Goal: Task Accomplishment & Management: Manage account settings

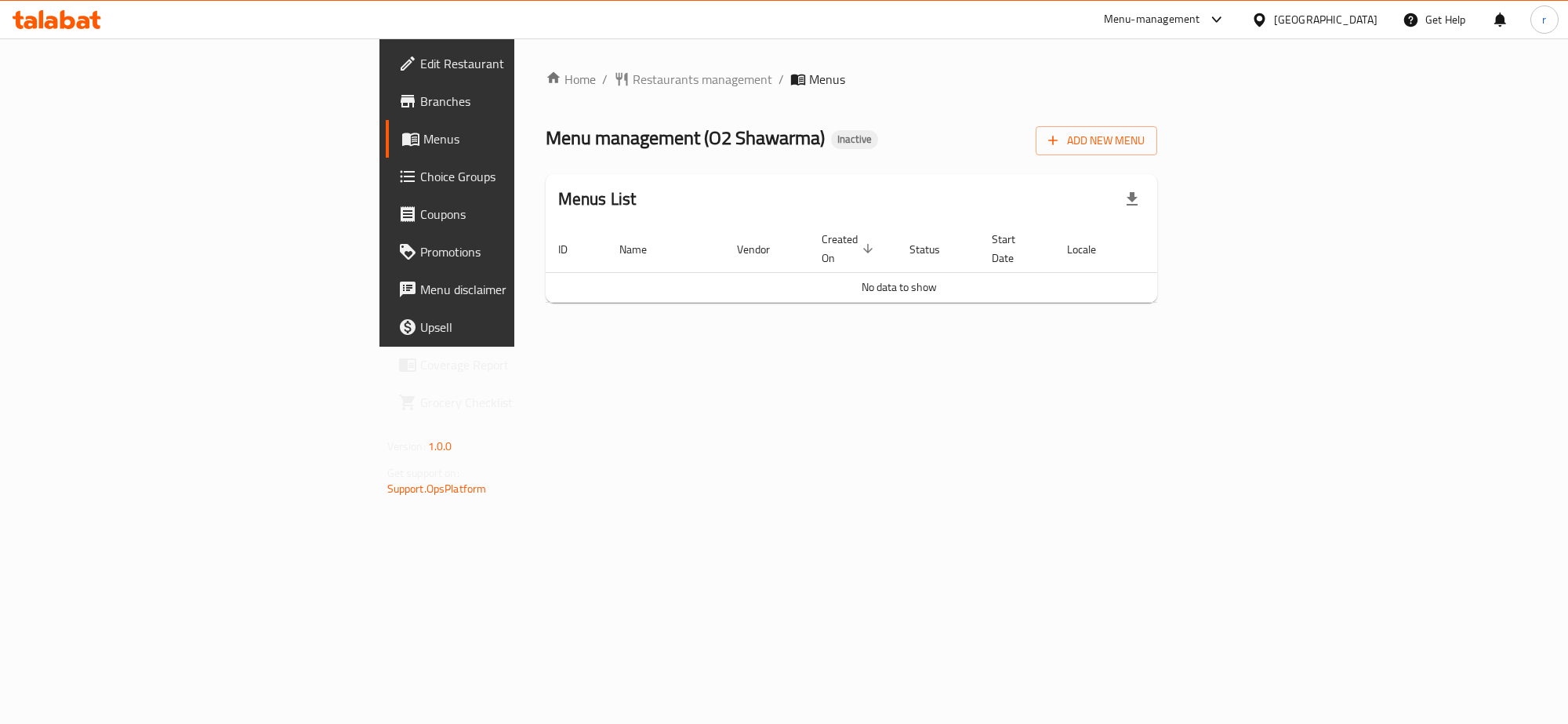
click at [423, 129] on span "Menus" at bounding box center [526, 138] width 206 height 19
click at [420, 106] on span "Branches" at bounding box center [524, 101] width 209 height 19
click at [1144, 131] on span "Add New Menu" at bounding box center [1096, 141] width 96 height 20
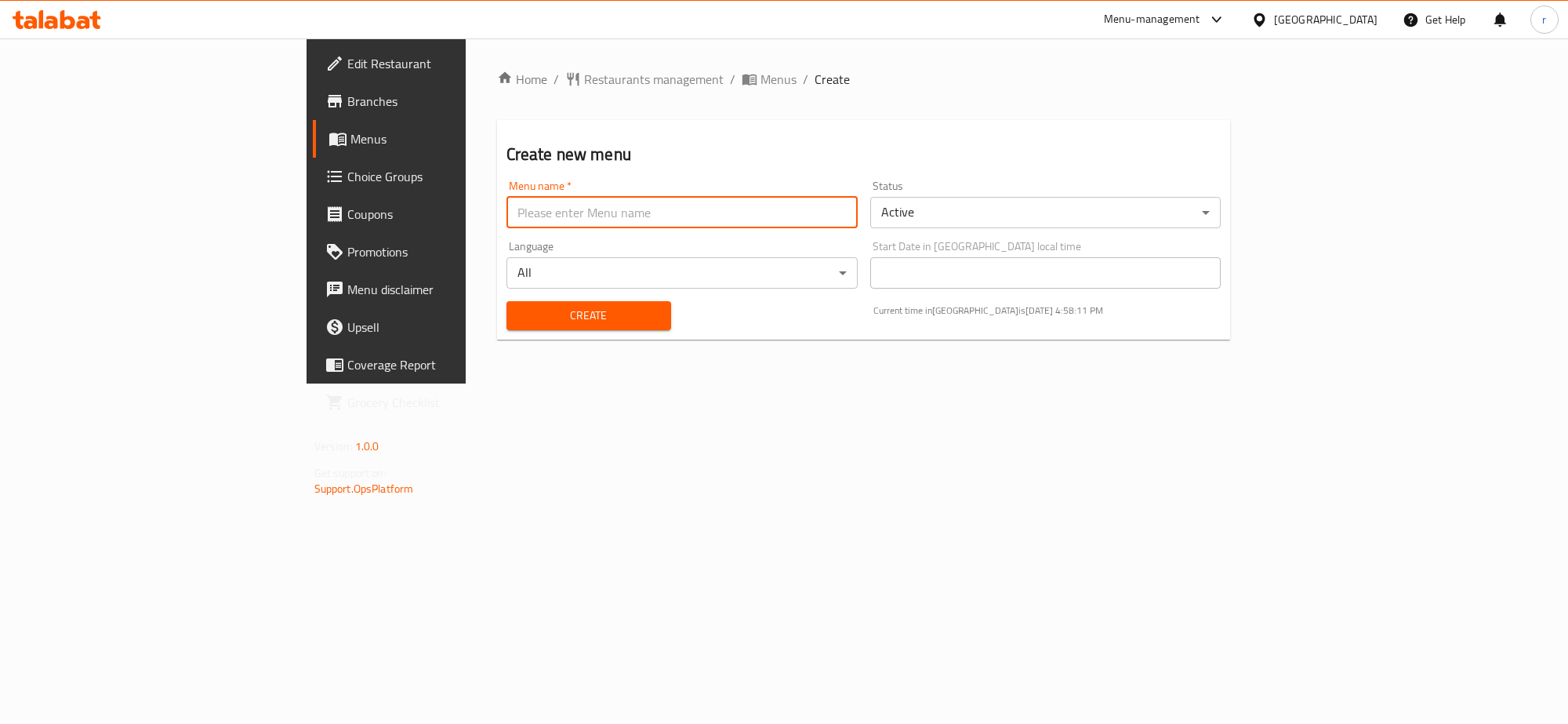
click at [506, 217] on input "text" at bounding box center [682, 213] width 352 height 31
type input "[PERSON_NAME]"
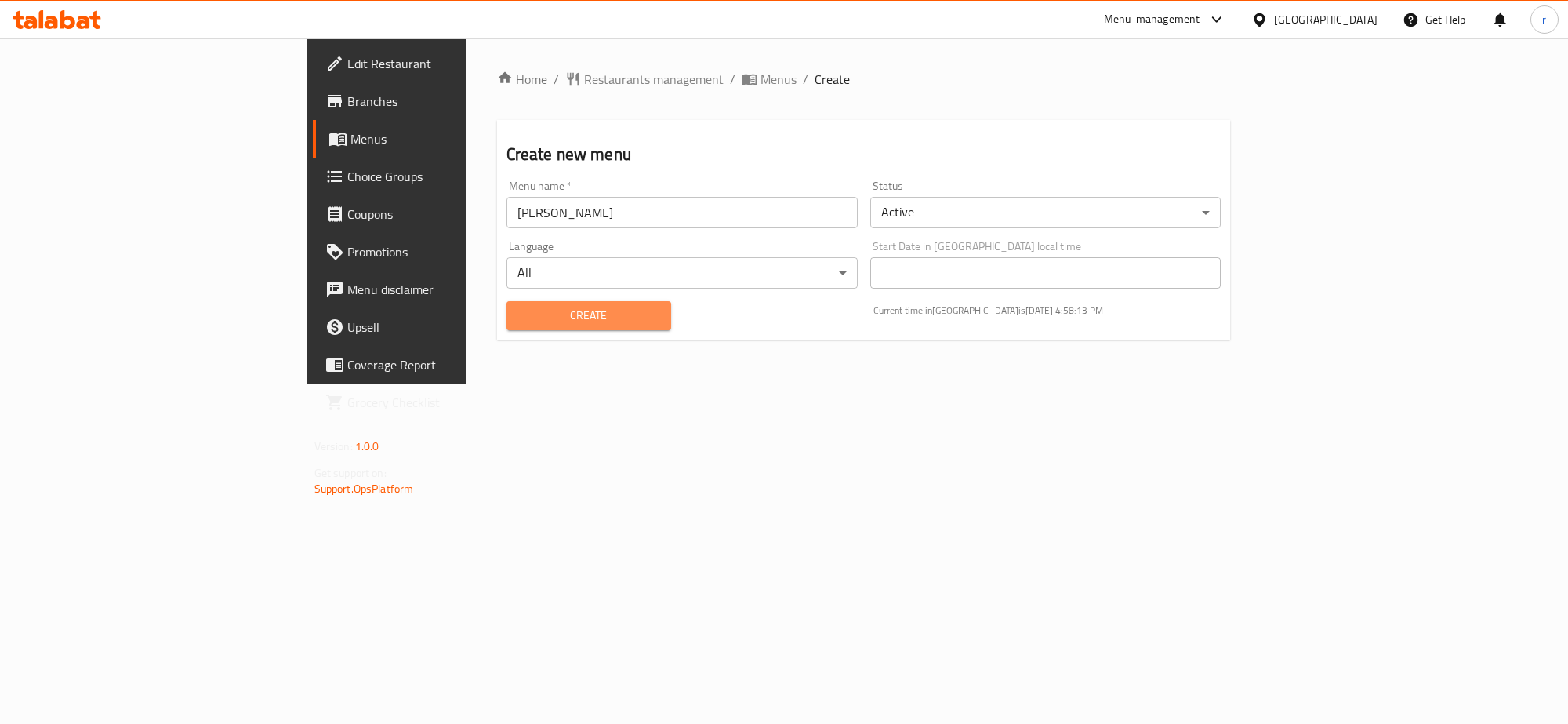
click at [519, 313] on span "Create" at bounding box center [589, 315] width 139 height 20
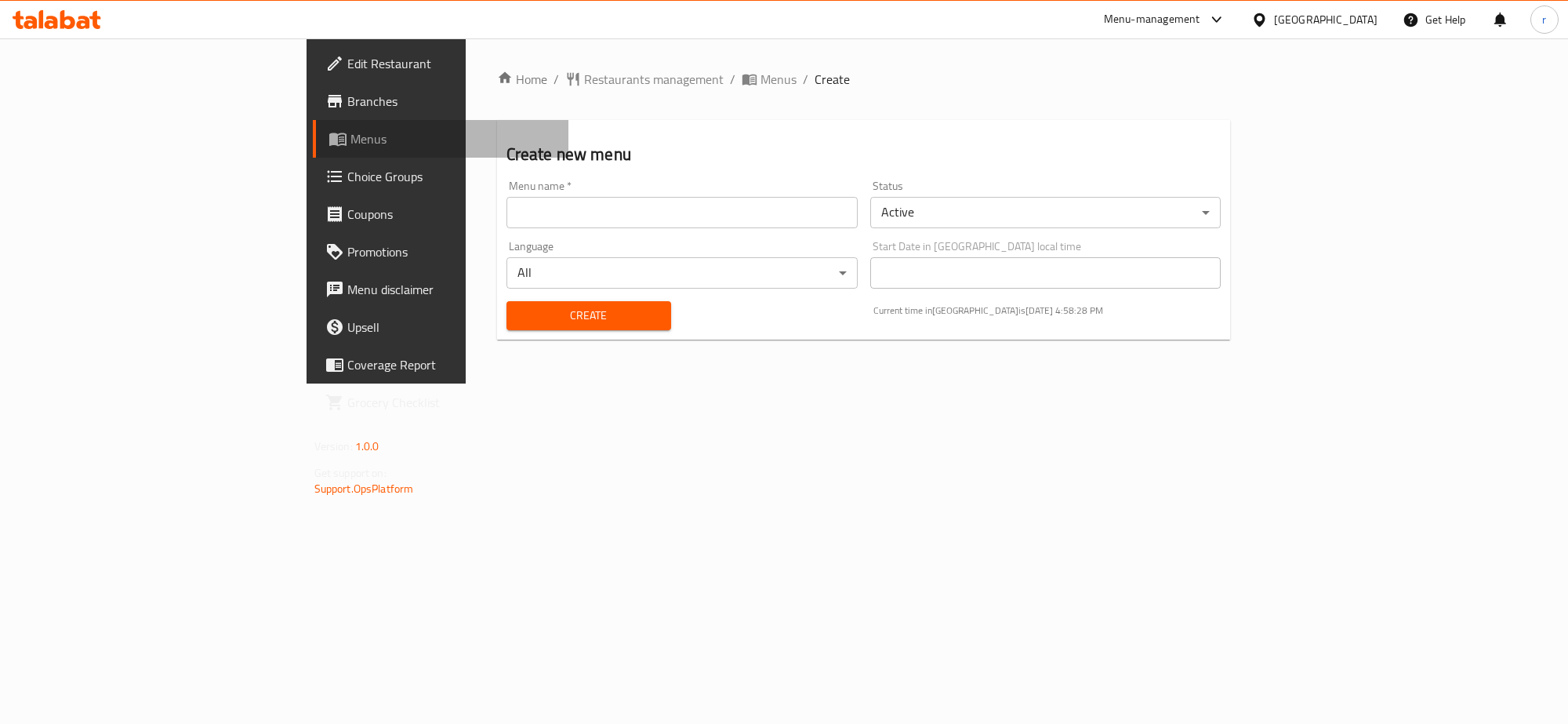
click at [351, 138] on span "Menus" at bounding box center [453, 138] width 206 height 19
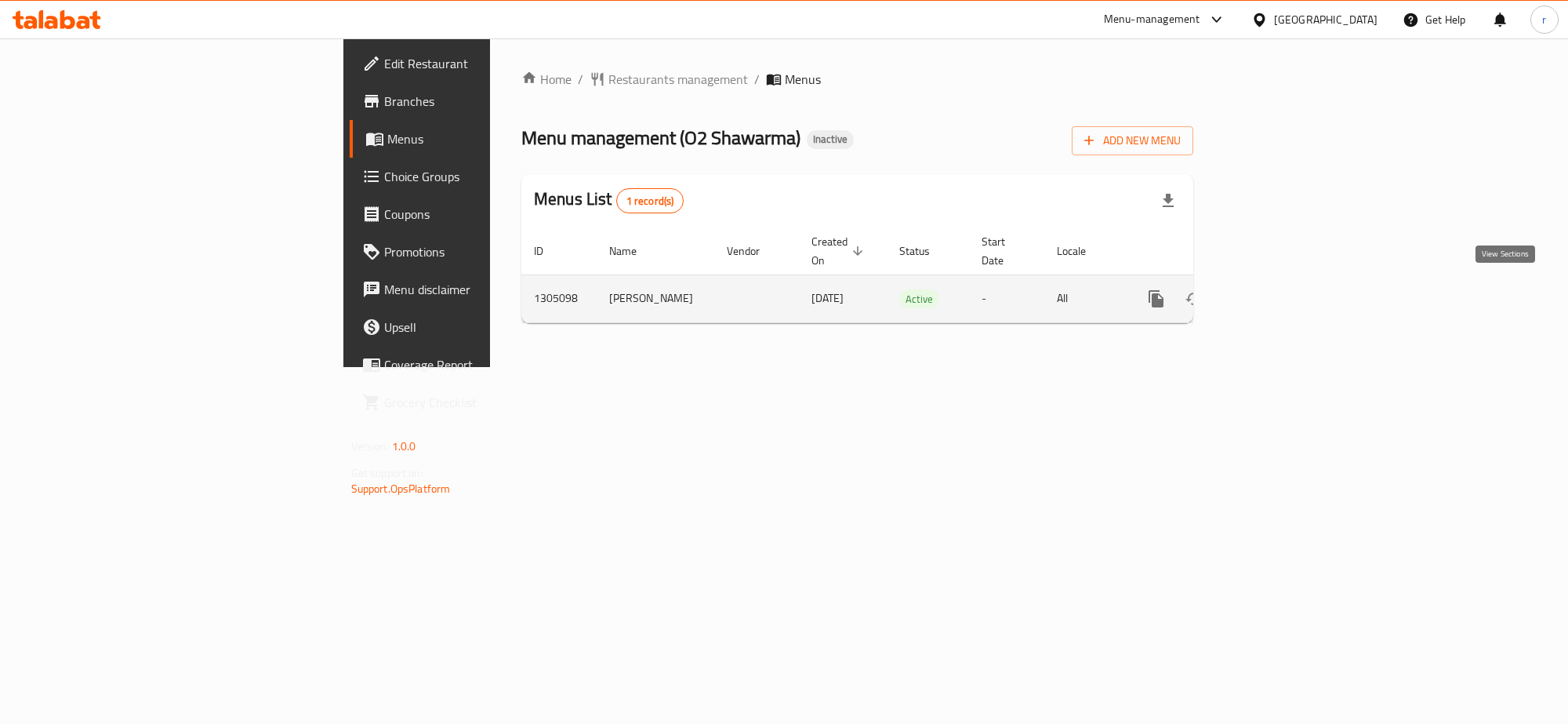
click at [1278, 290] on icon "enhanced table" at bounding box center [1268, 298] width 19 height 19
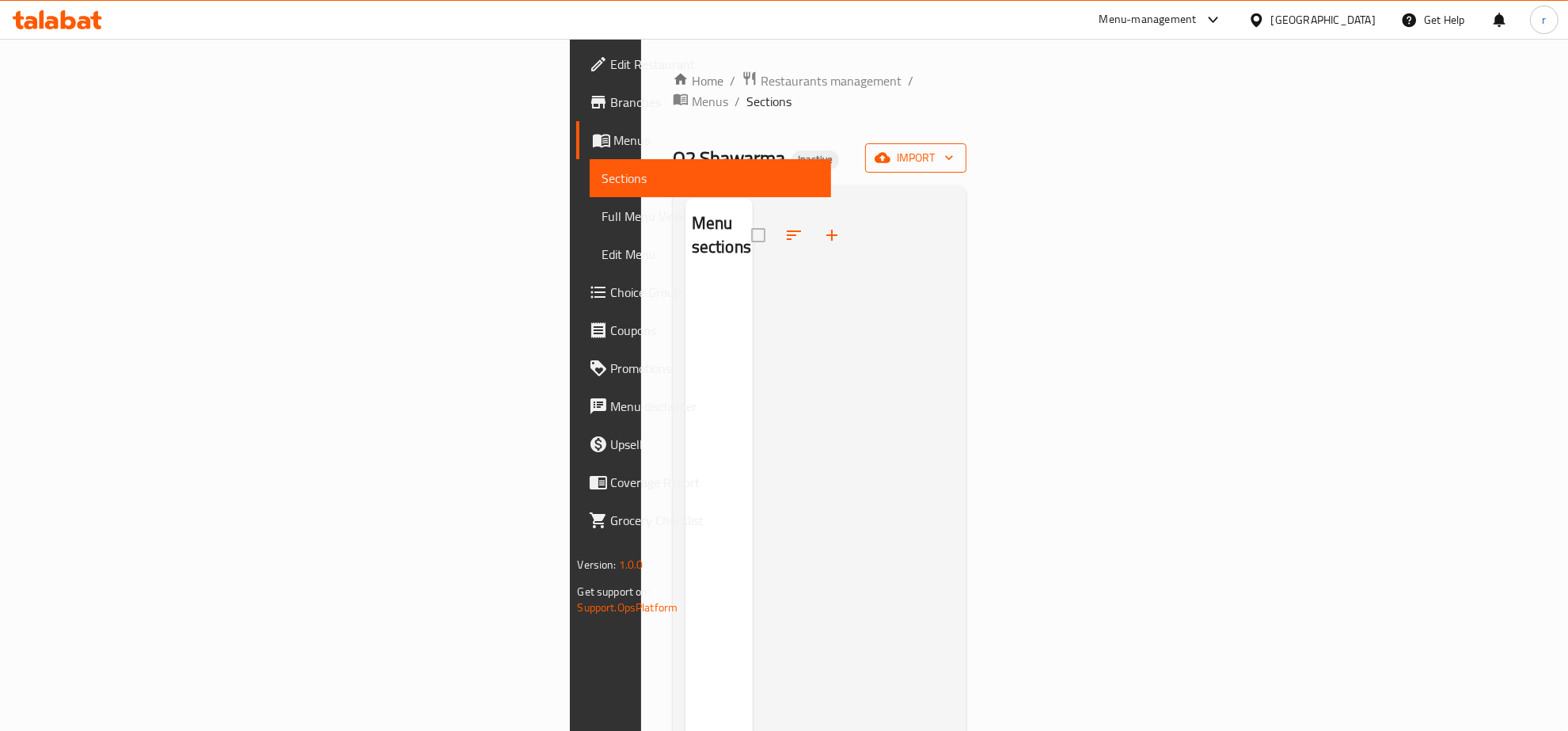
click at [954, 148] on span "import" at bounding box center [915, 158] width 76 height 20
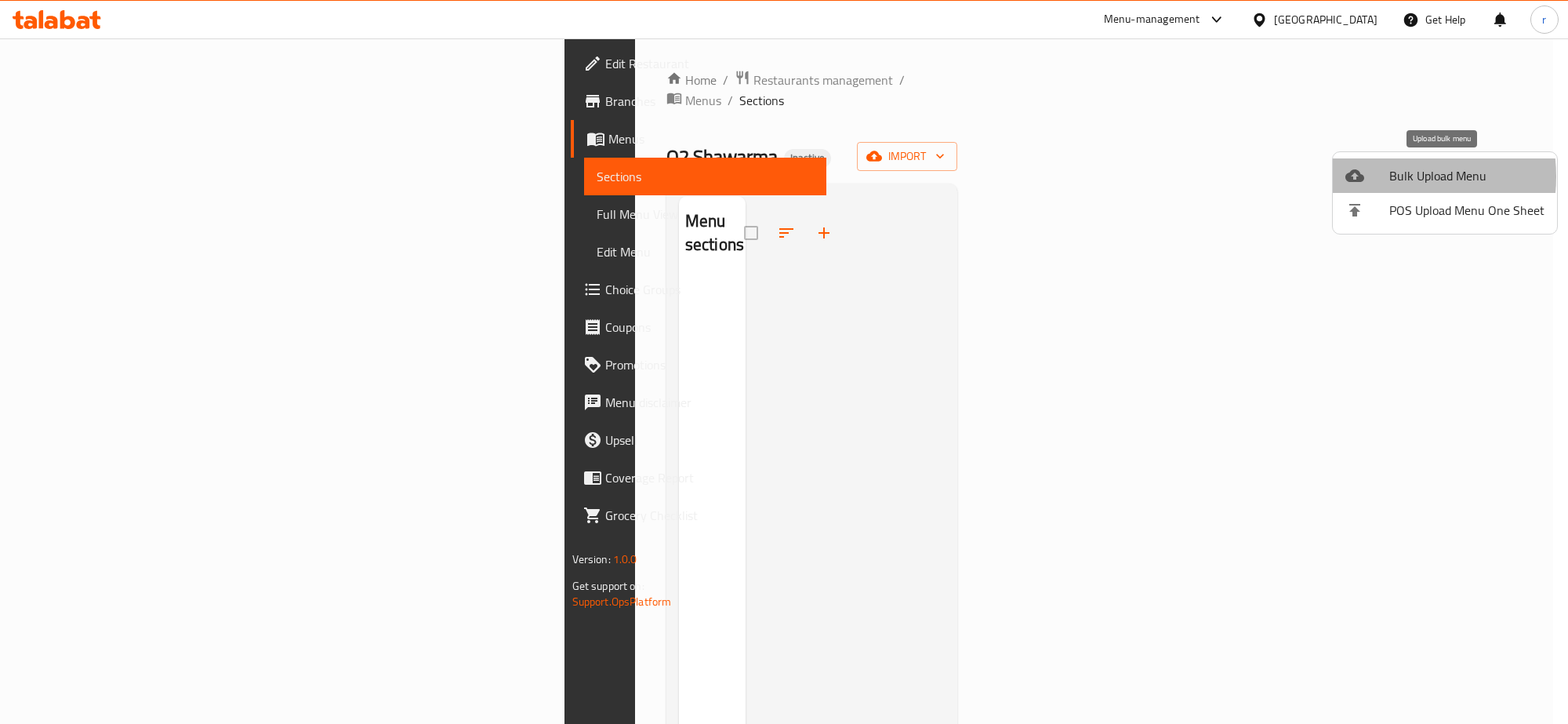
click at [1379, 176] on div at bounding box center [1366, 175] width 44 height 19
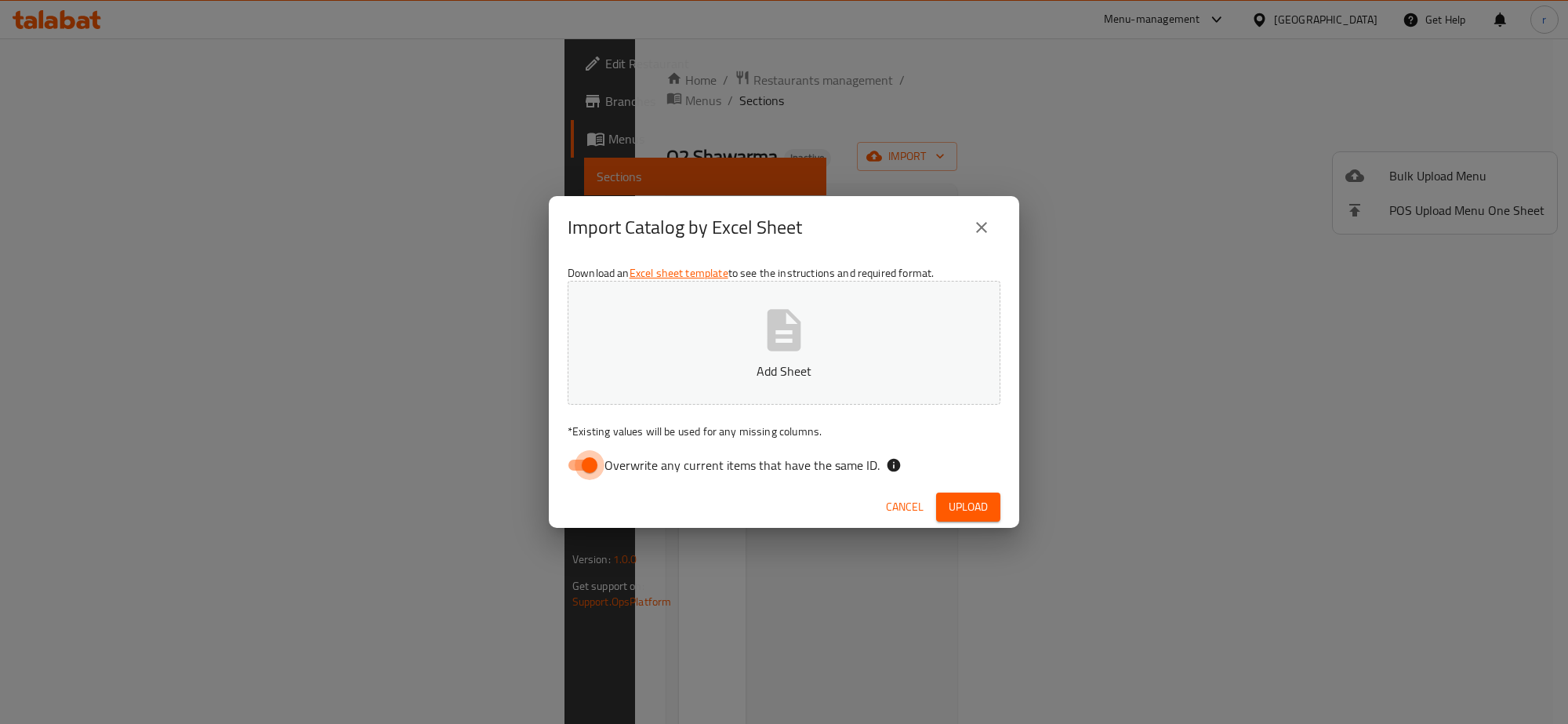
click at [575, 471] on input "Overwrite any current items that have the same ID." at bounding box center [589, 464] width 89 height 29
checkbox input "false"
click at [677, 383] on button "Add Sheet" at bounding box center [784, 342] width 433 height 123
click at [954, 499] on span "Upload" at bounding box center [968, 507] width 39 height 20
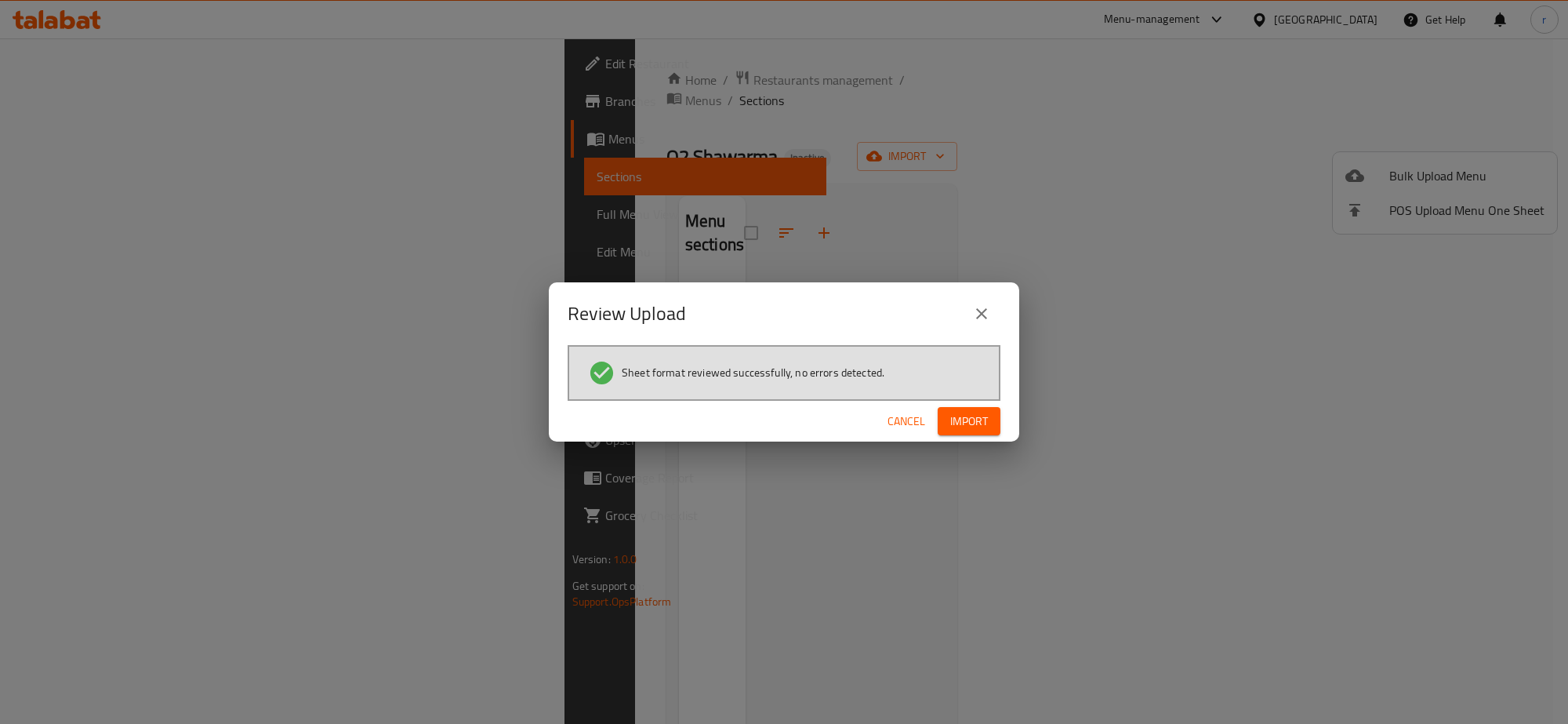
click at [982, 418] on span "Import" at bounding box center [969, 421] width 37 height 20
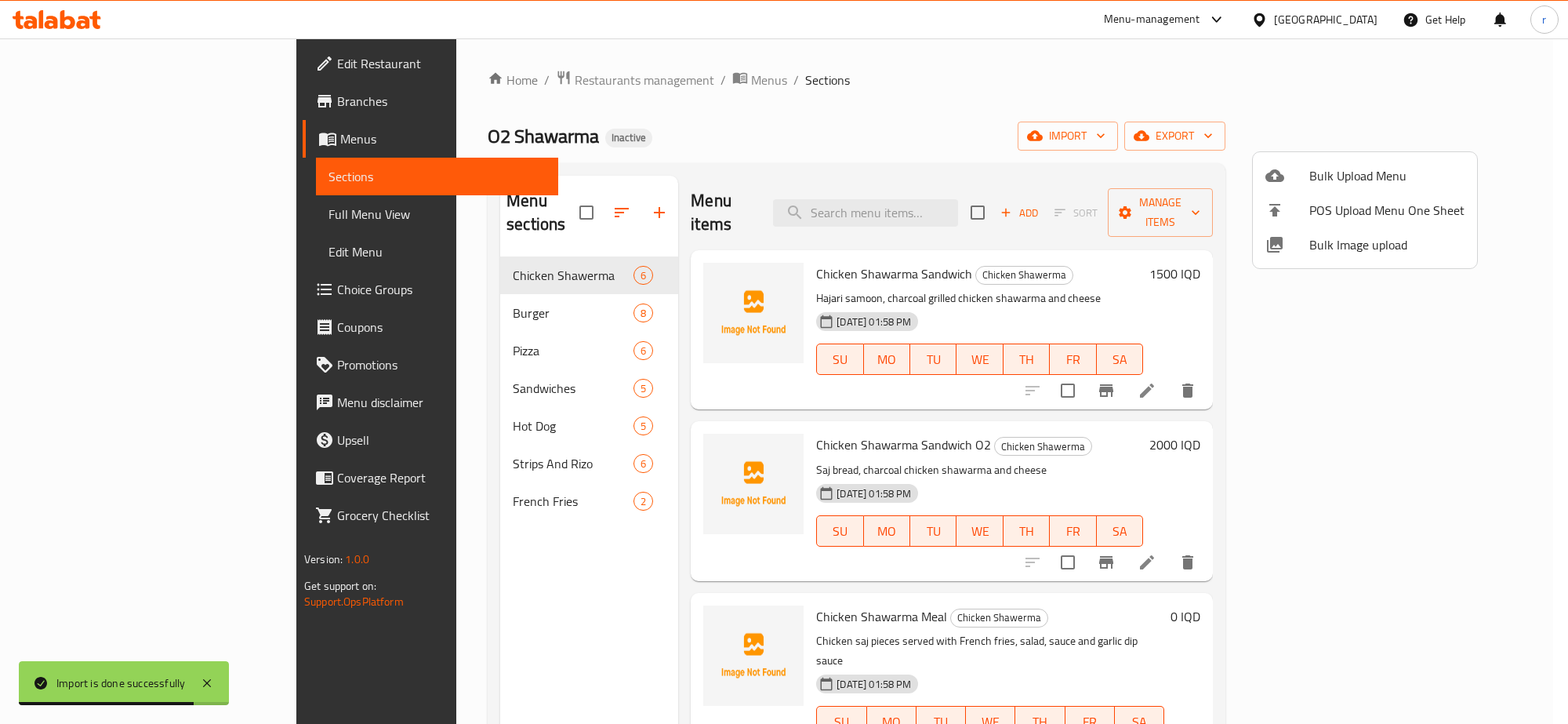
click at [1178, 72] on div at bounding box center [784, 362] width 1568 height 724
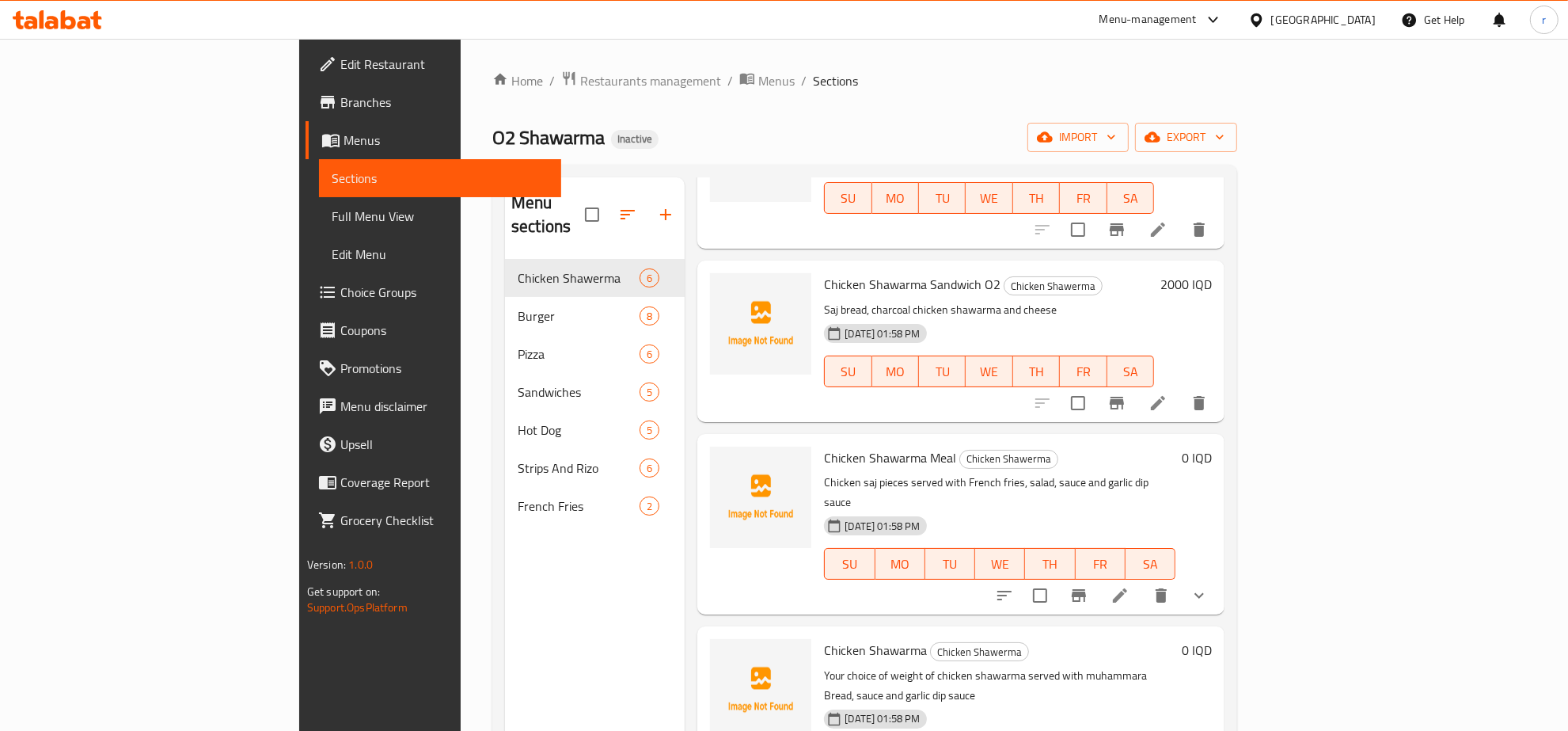
scroll to position [329, 0]
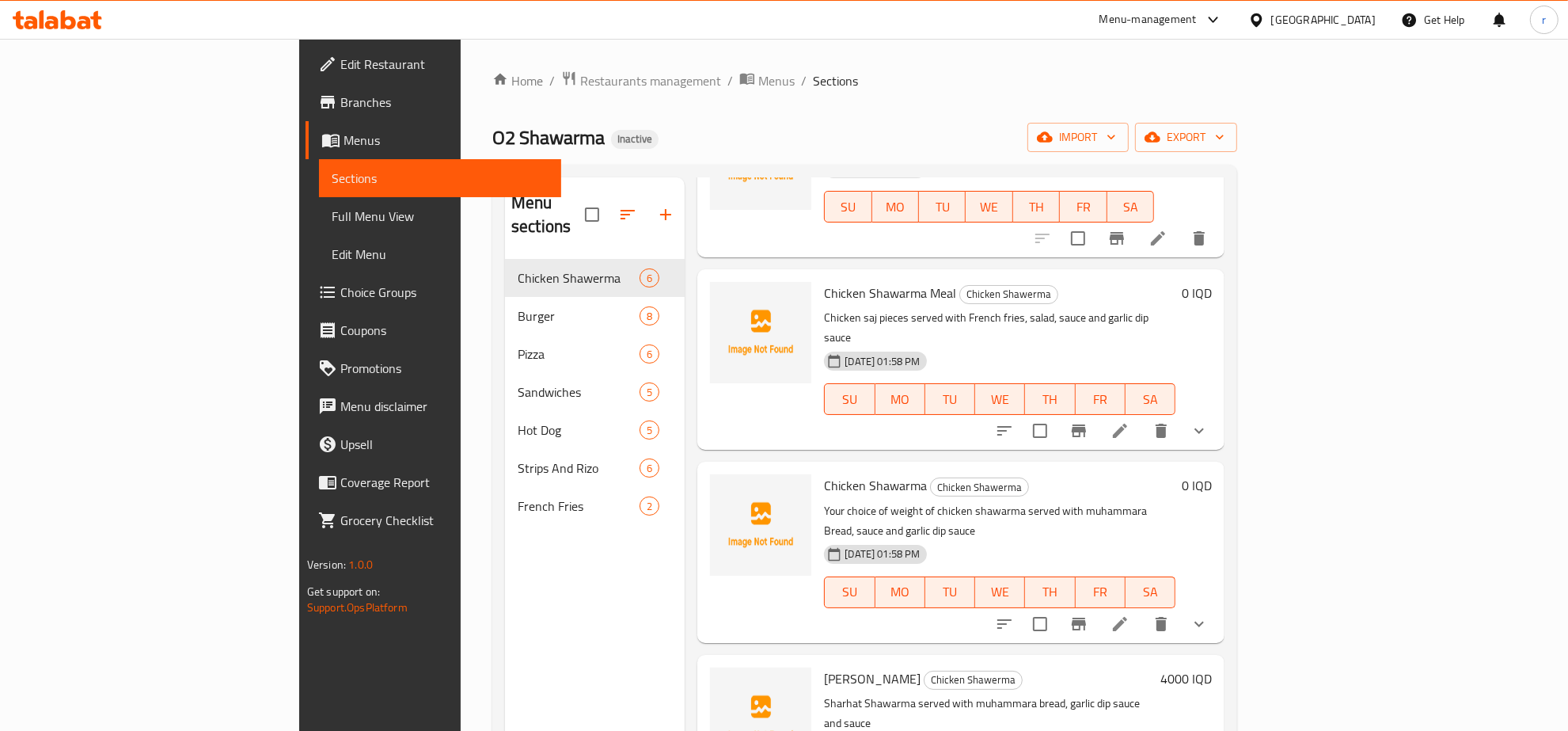
click at [331, 220] on span "Full Menu View" at bounding box center [439, 216] width 217 height 19
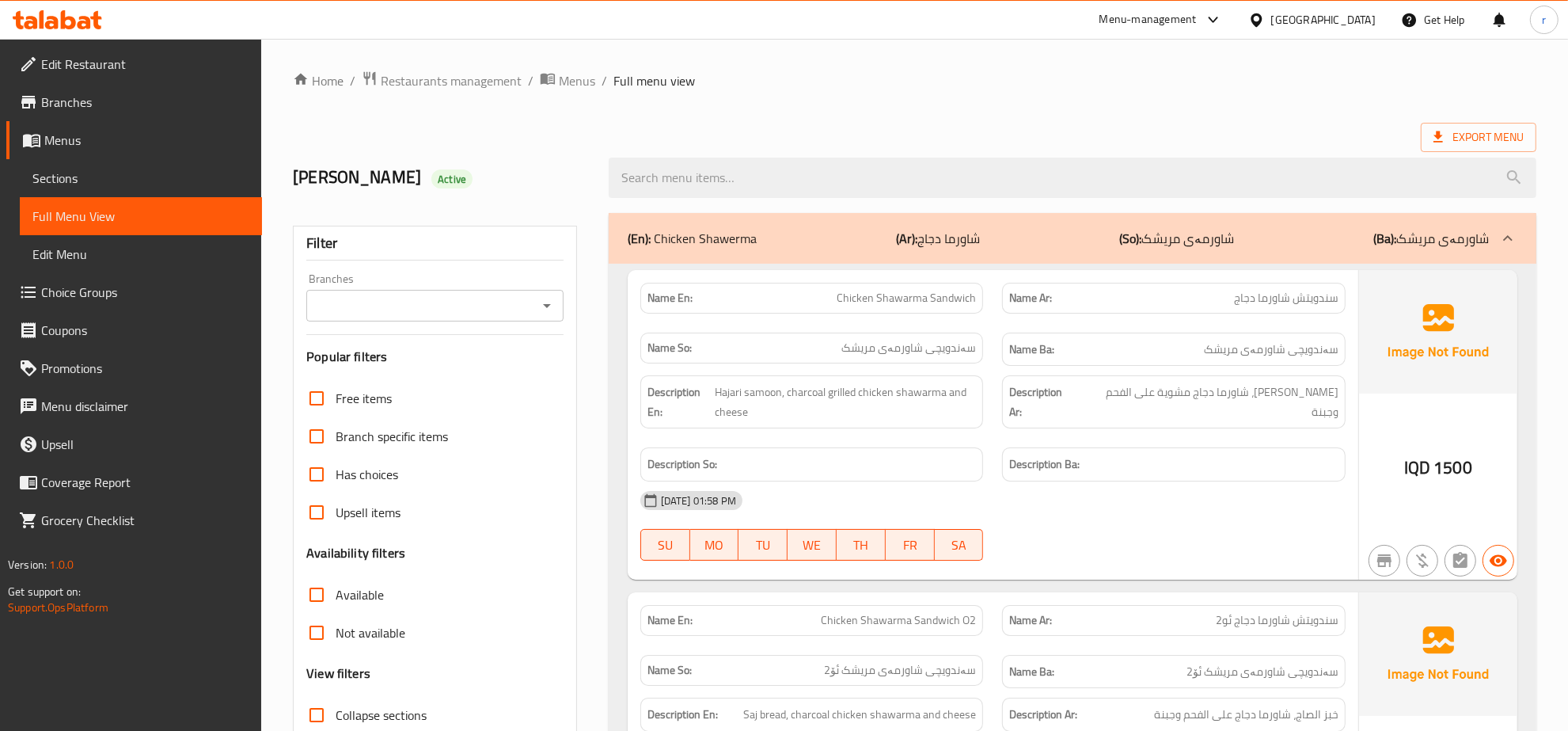
click at [541, 316] on icon "Open" at bounding box center [546, 305] width 19 height 19
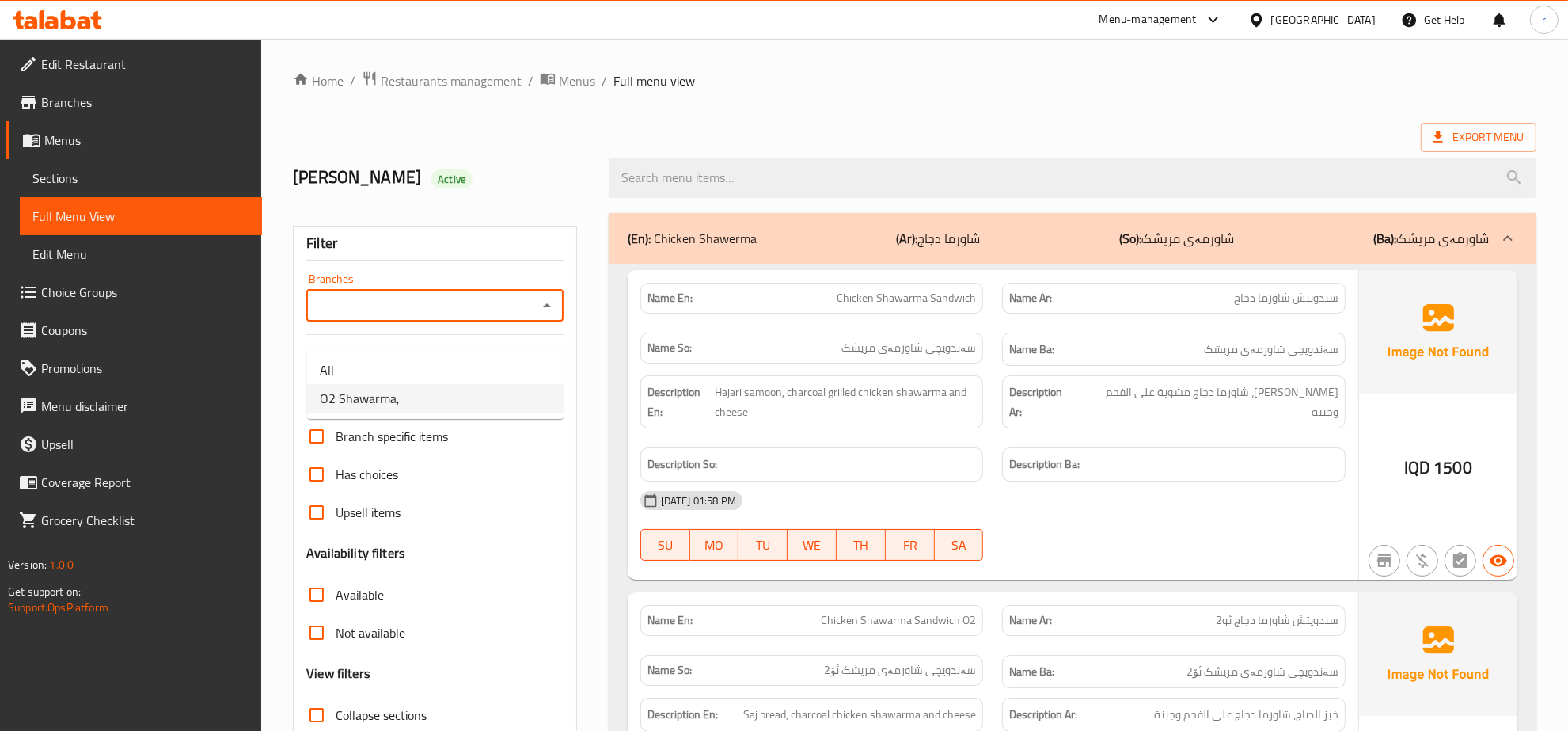
click at [434, 392] on li "O2 Shawarma," at bounding box center [434, 398] width 256 height 29
type input "O2 Shawarma,"
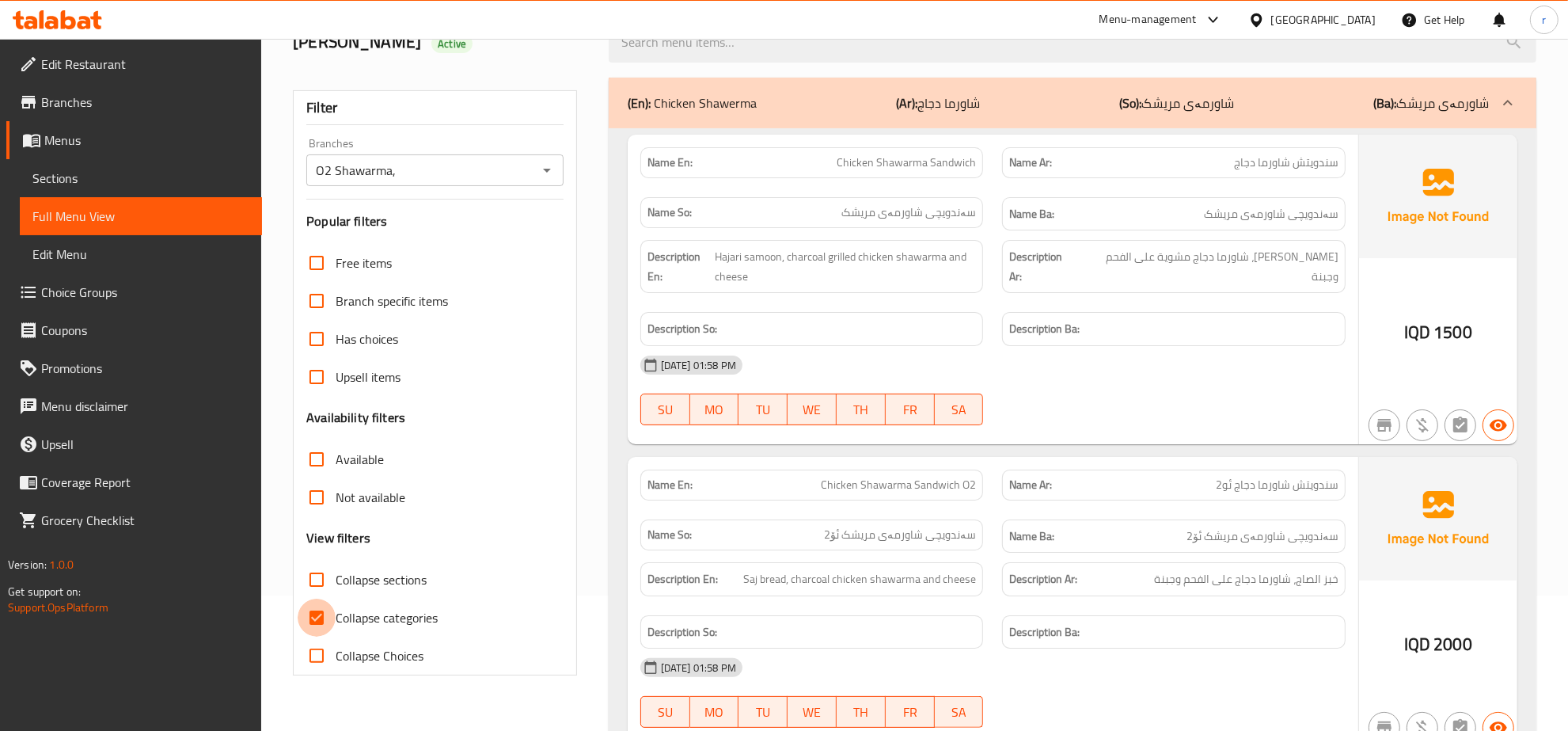
click at [325, 636] on input "Collapse categories" at bounding box center [317, 617] width 38 height 38
checkbox input "false"
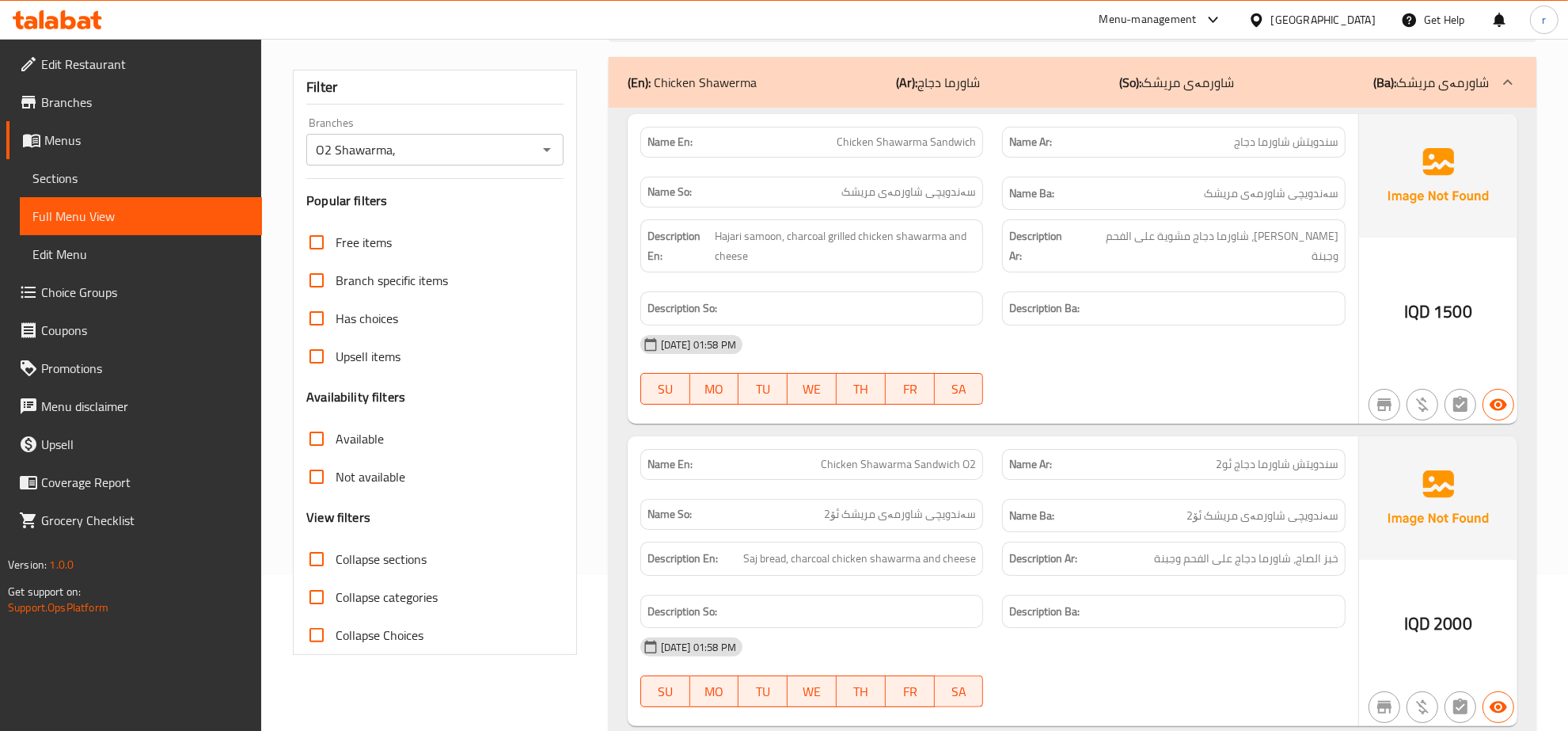
scroll to position [0, 0]
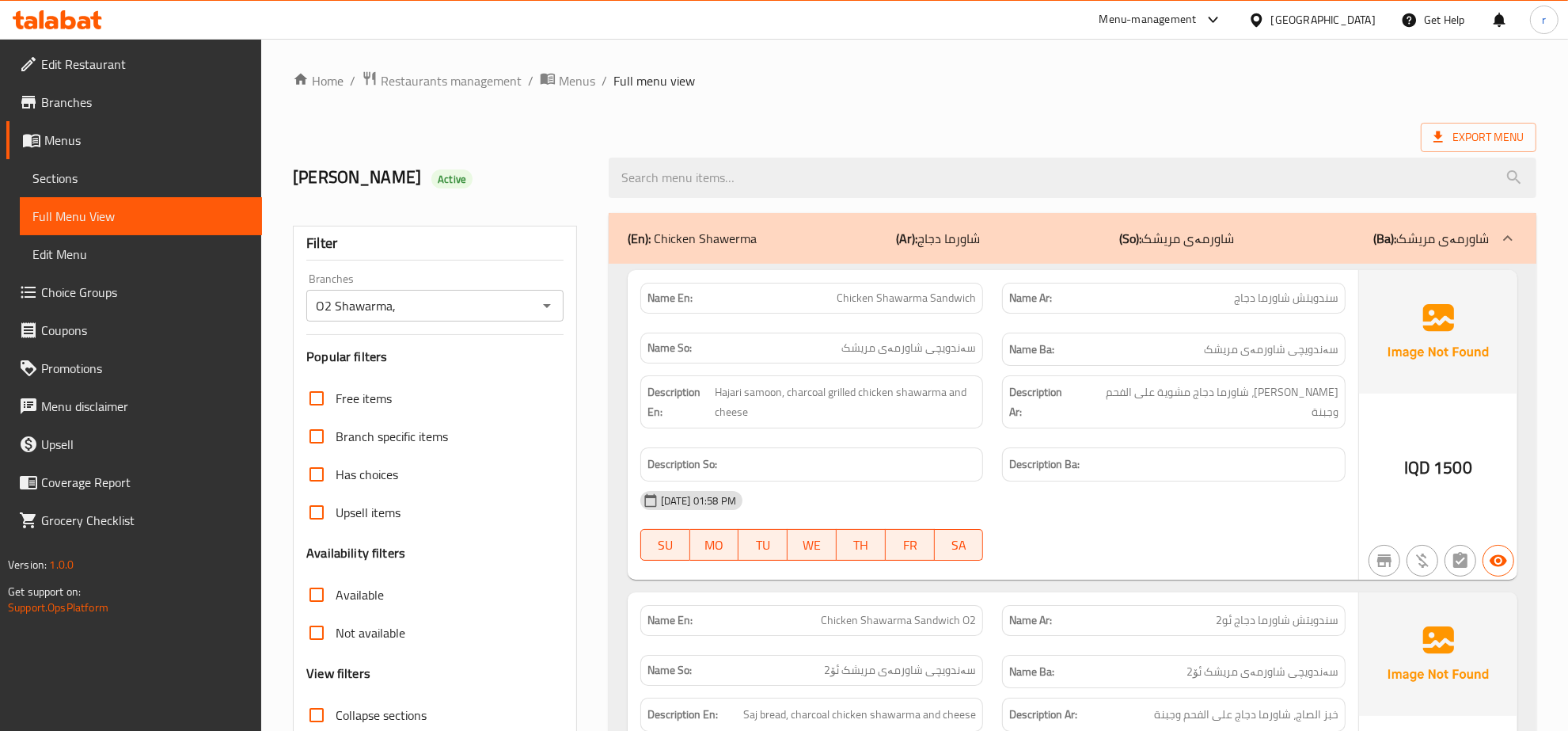
click at [1138, 474] on h6 "Description Ba:" at bounding box center [1173, 464] width 329 height 20
click at [857, 474] on h6 "Description So:" at bounding box center [812, 464] width 329 height 20
click at [577, 81] on span "Menus" at bounding box center [577, 80] width 37 height 19
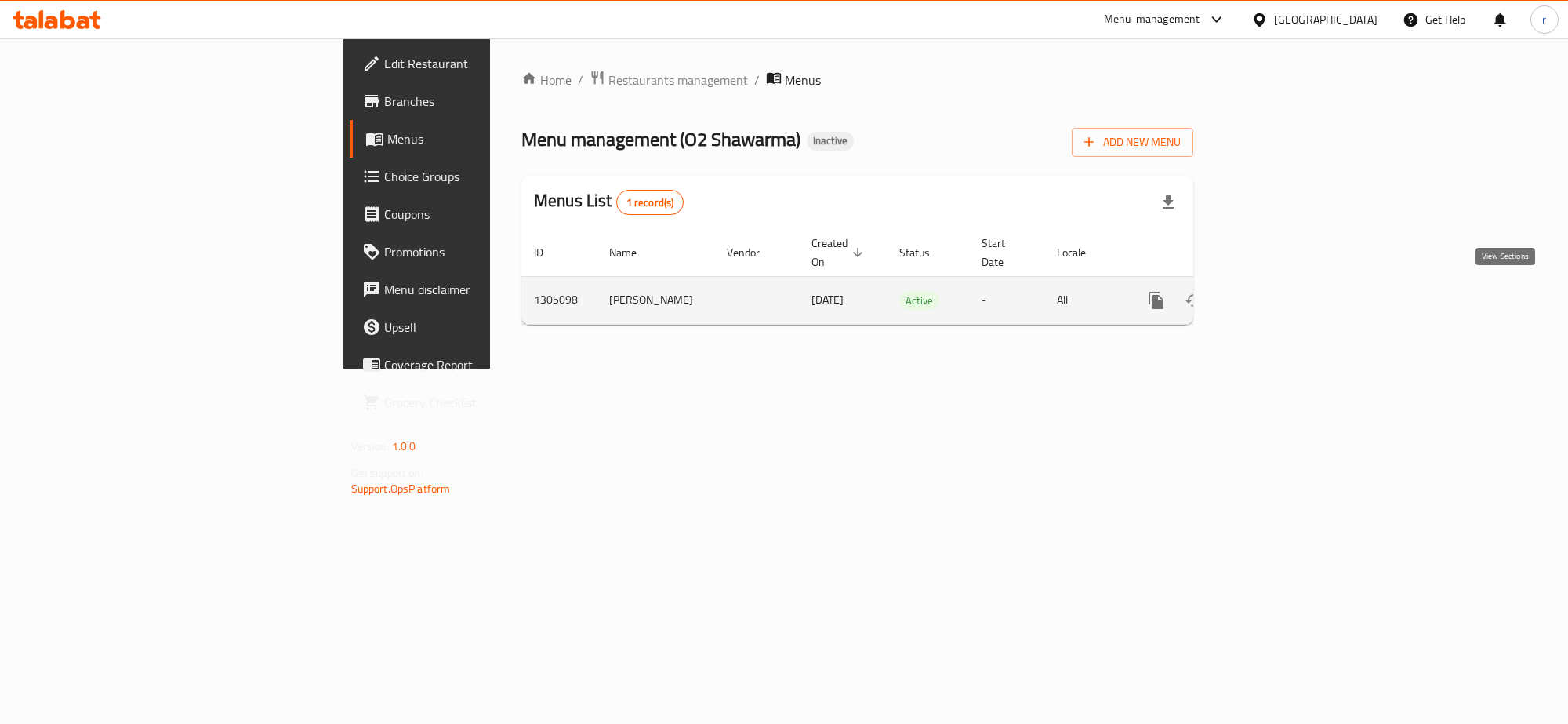
click at [1288, 300] on link "enhanced table" at bounding box center [1268, 300] width 37 height 37
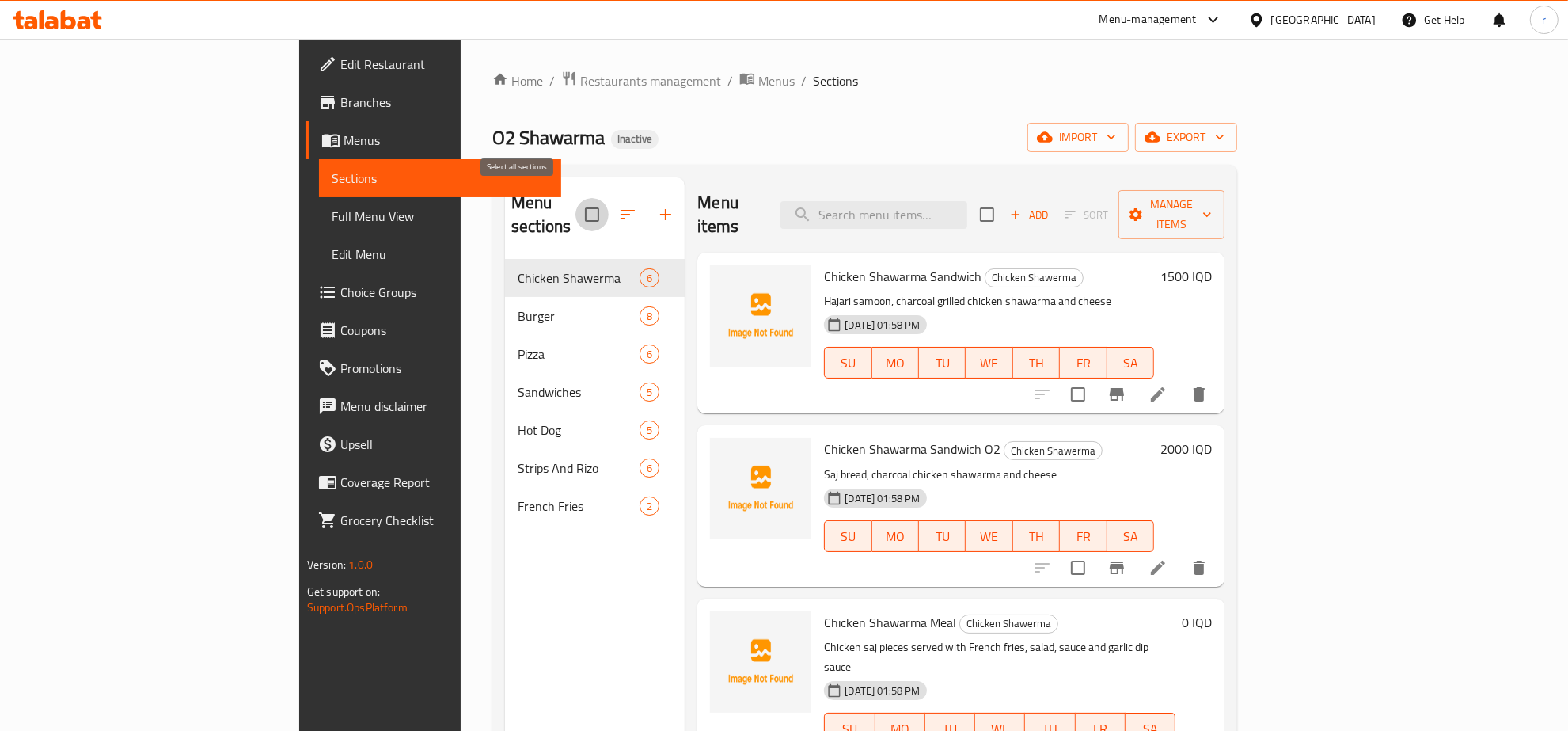
click at [576, 204] on input "checkbox" at bounding box center [593, 215] width 34 height 34
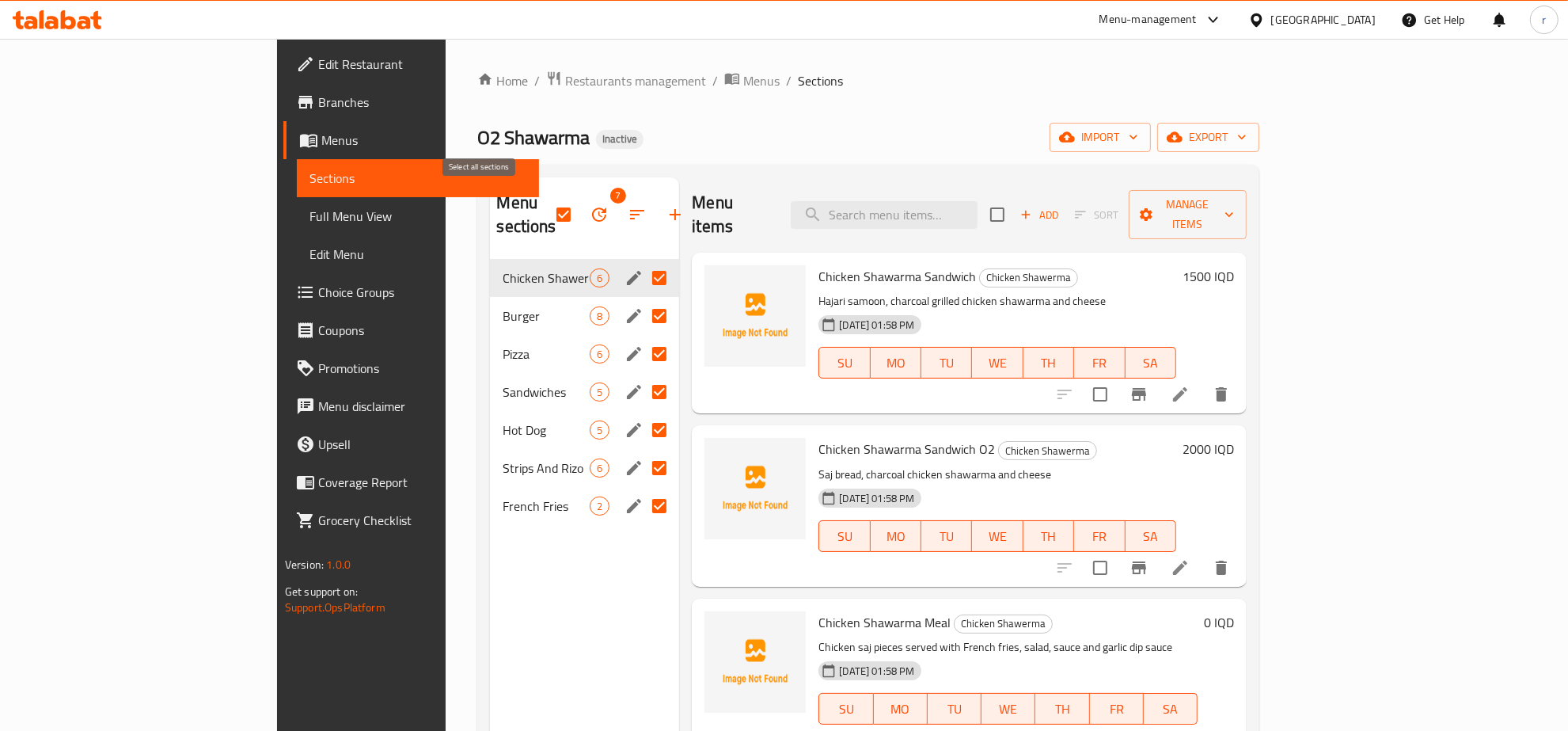
click at [547, 198] on input "checkbox" at bounding box center [564, 215] width 34 height 34
checkbox input "false"
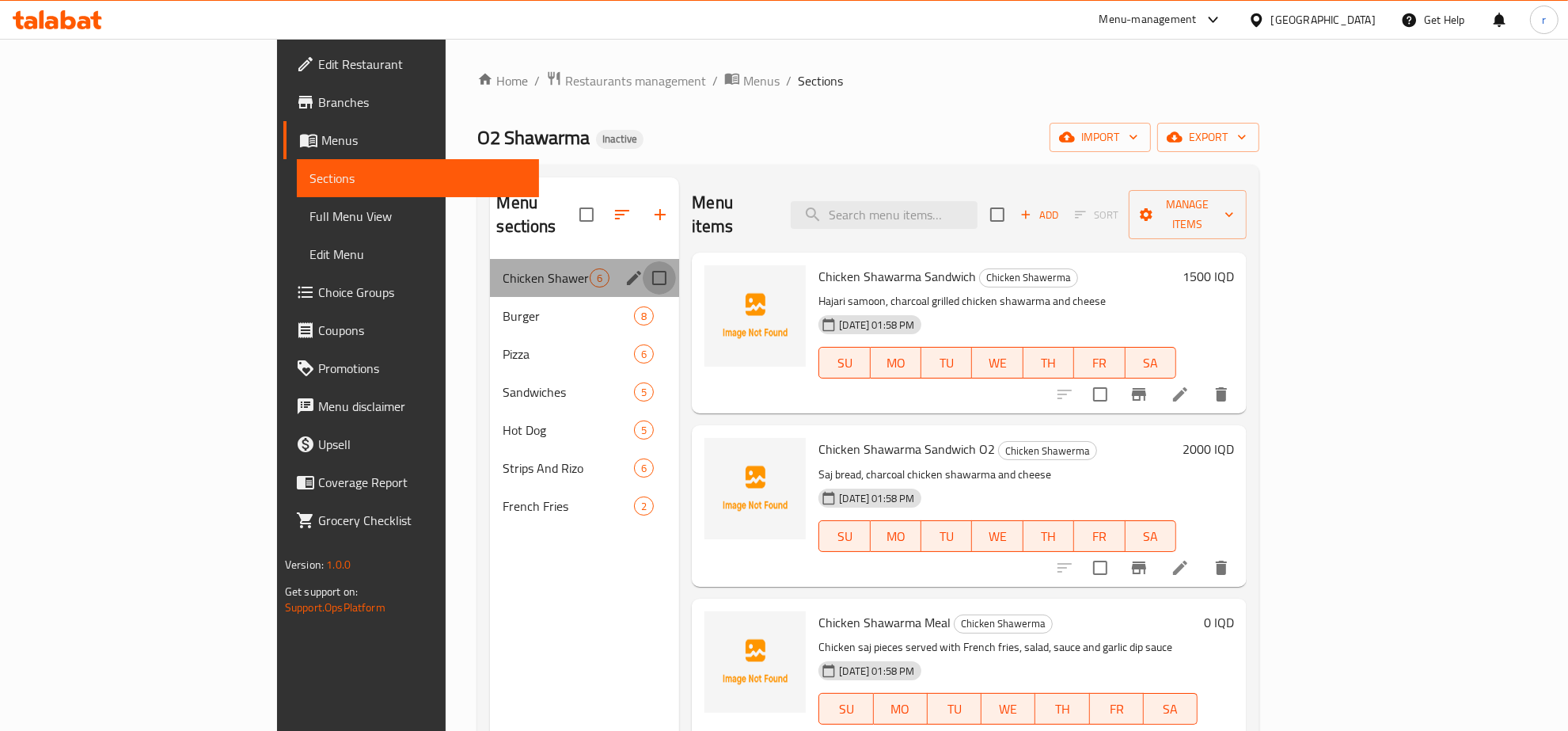
click at [643, 261] on input "Menu sections" at bounding box center [660, 278] width 34 height 34
checkbox input "true"
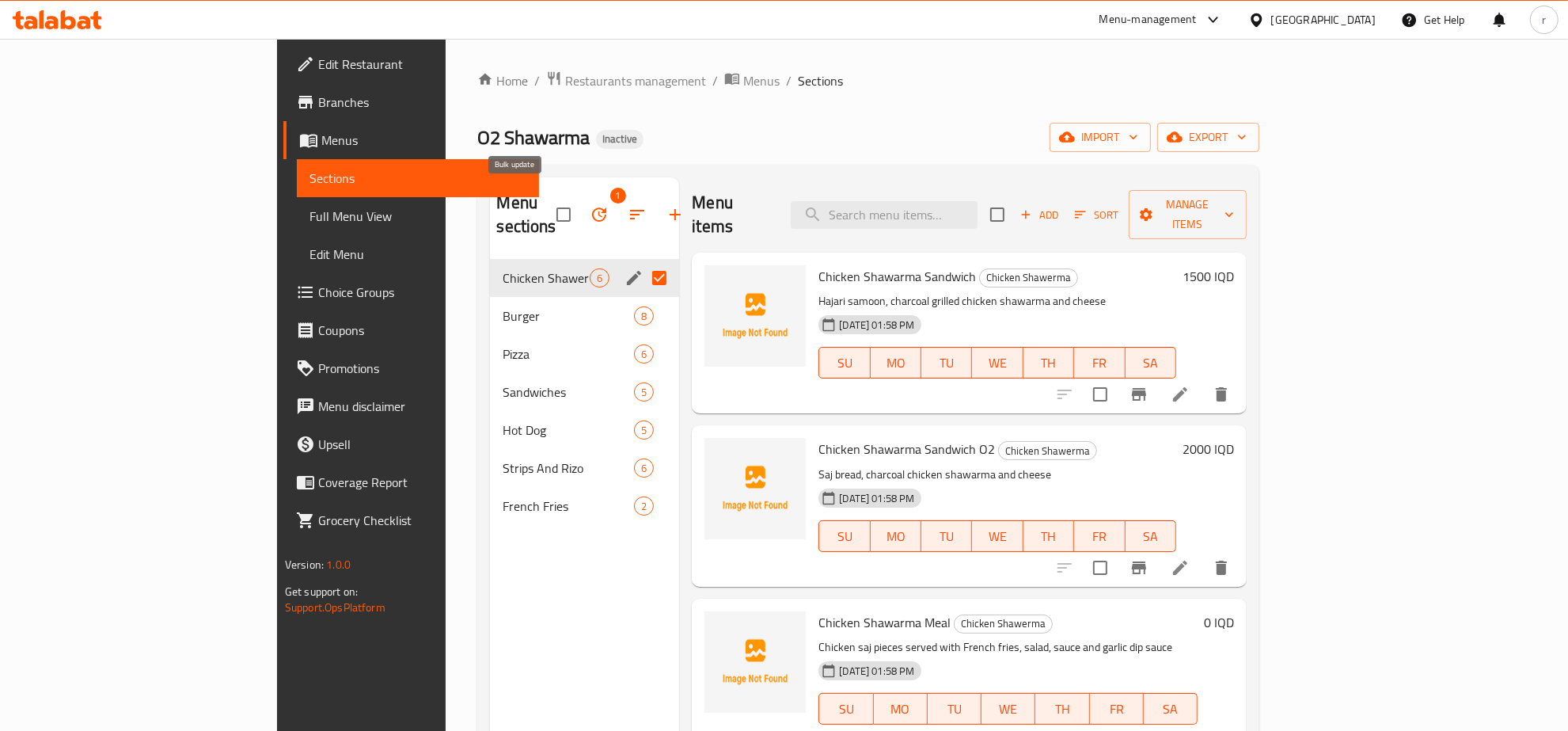
click at [590, 210] on icon "button" at bounding box center [599, 214] width 19 height 19
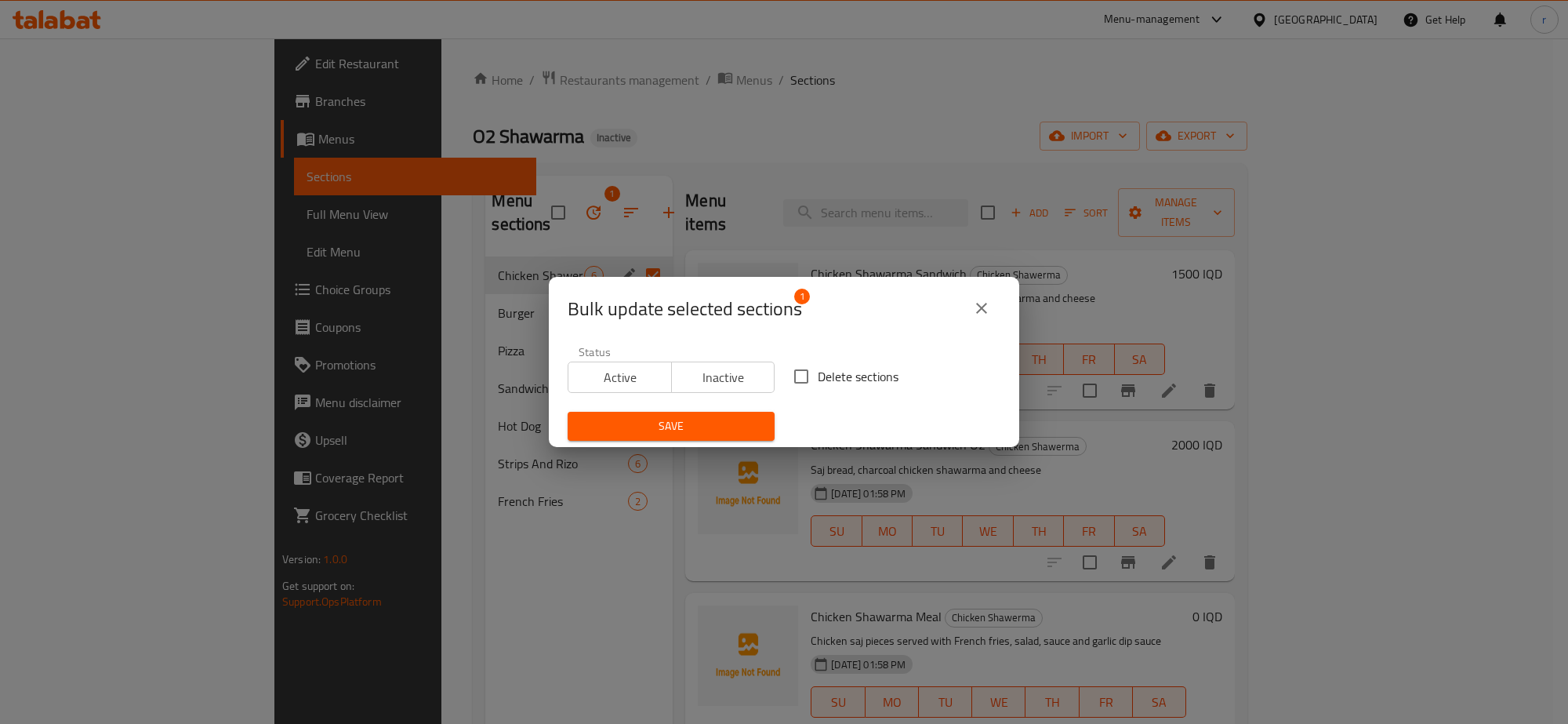
click at [963, 310] on button "close" at bounding box center [981, 308] width 37 height 37
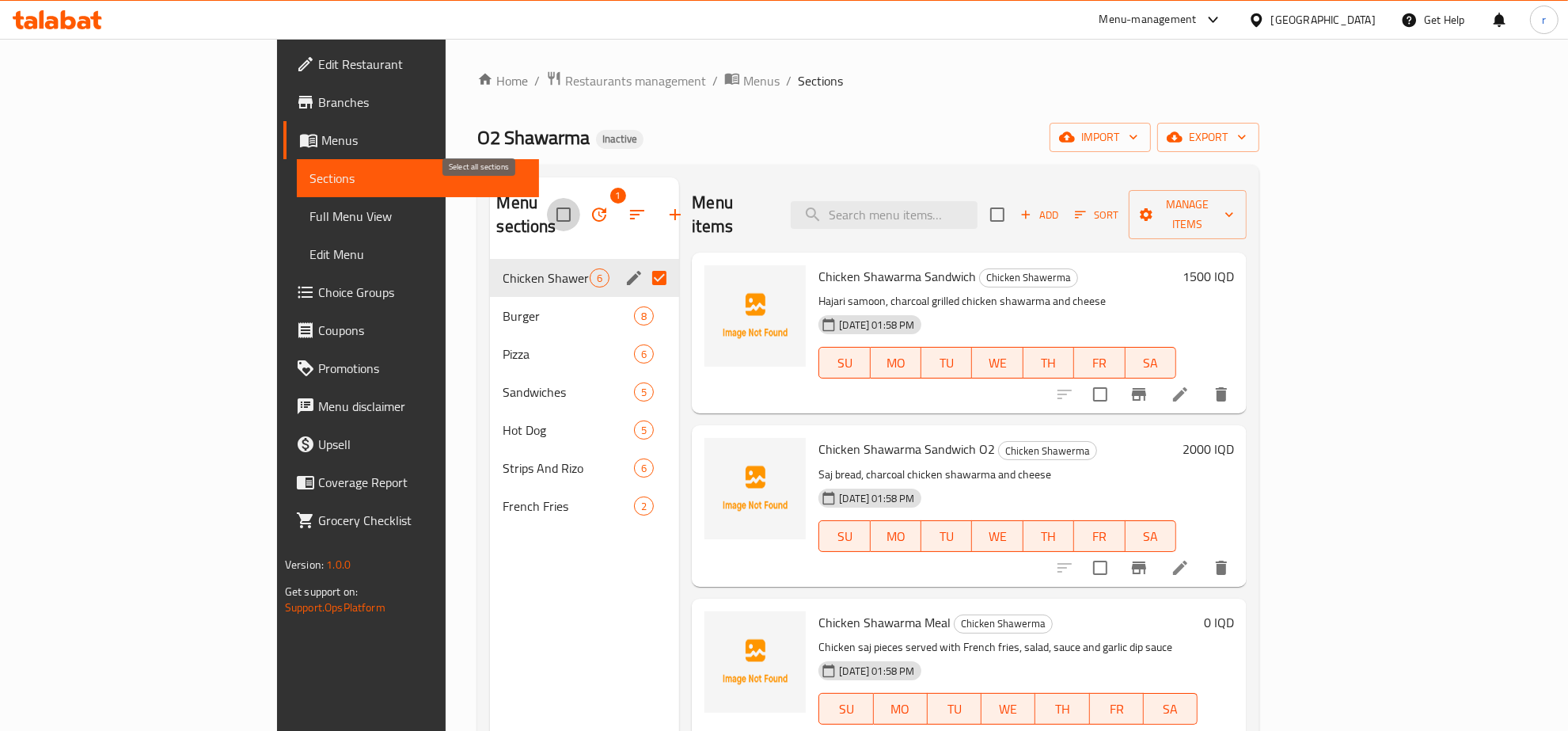
click at [547, 210] on input "checkbox" at bounding box center [564, 215] width 34 height 34
checkbox input "true"
click at [593, 208] on icon "button" at bounding box center [600, 215] width 14 height 14
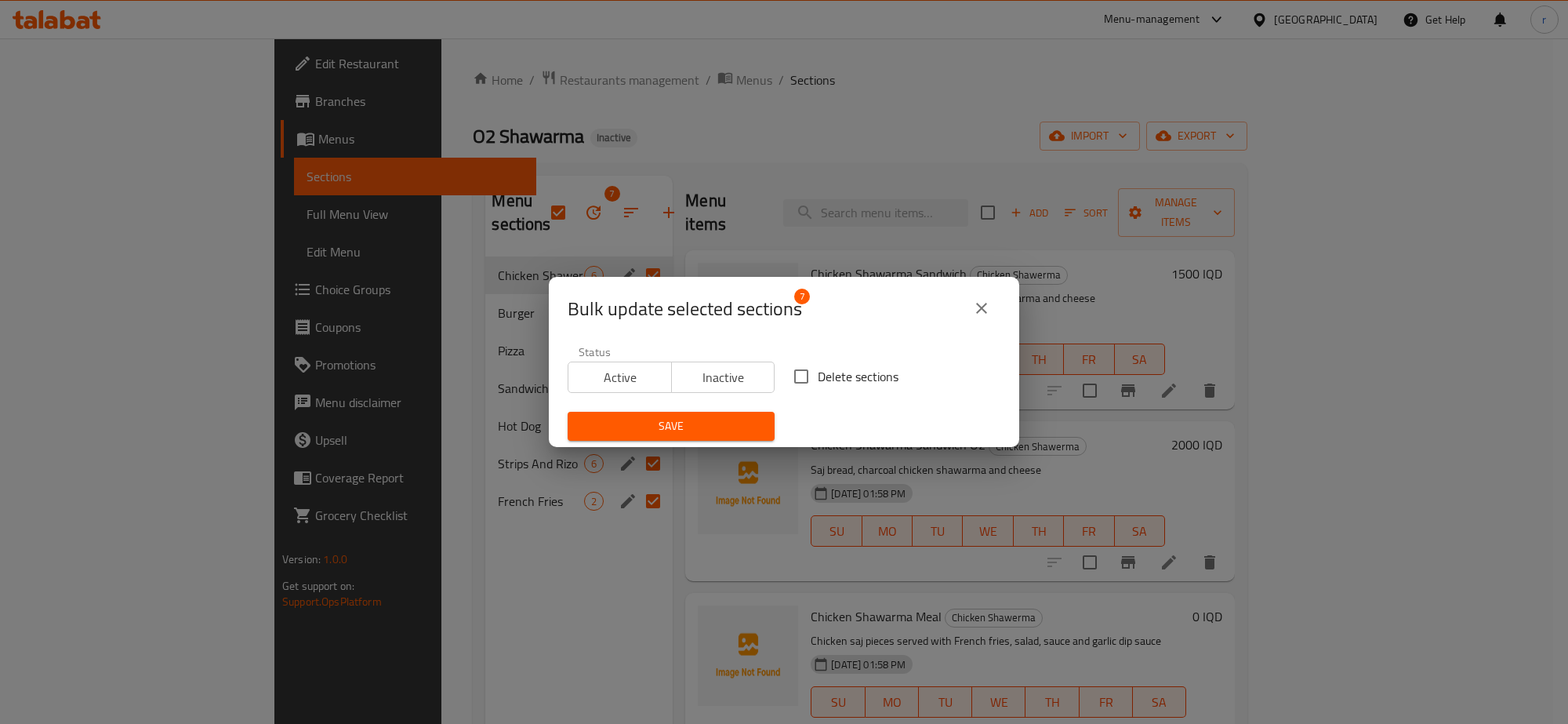
click at [797, 382] on input "Delete sections" at bounding box center [801, 376] width 33 height 33
checkbox input "true"
click at [743, 421] on span "Save" at bounding box center [671, 426] width 182 height 20
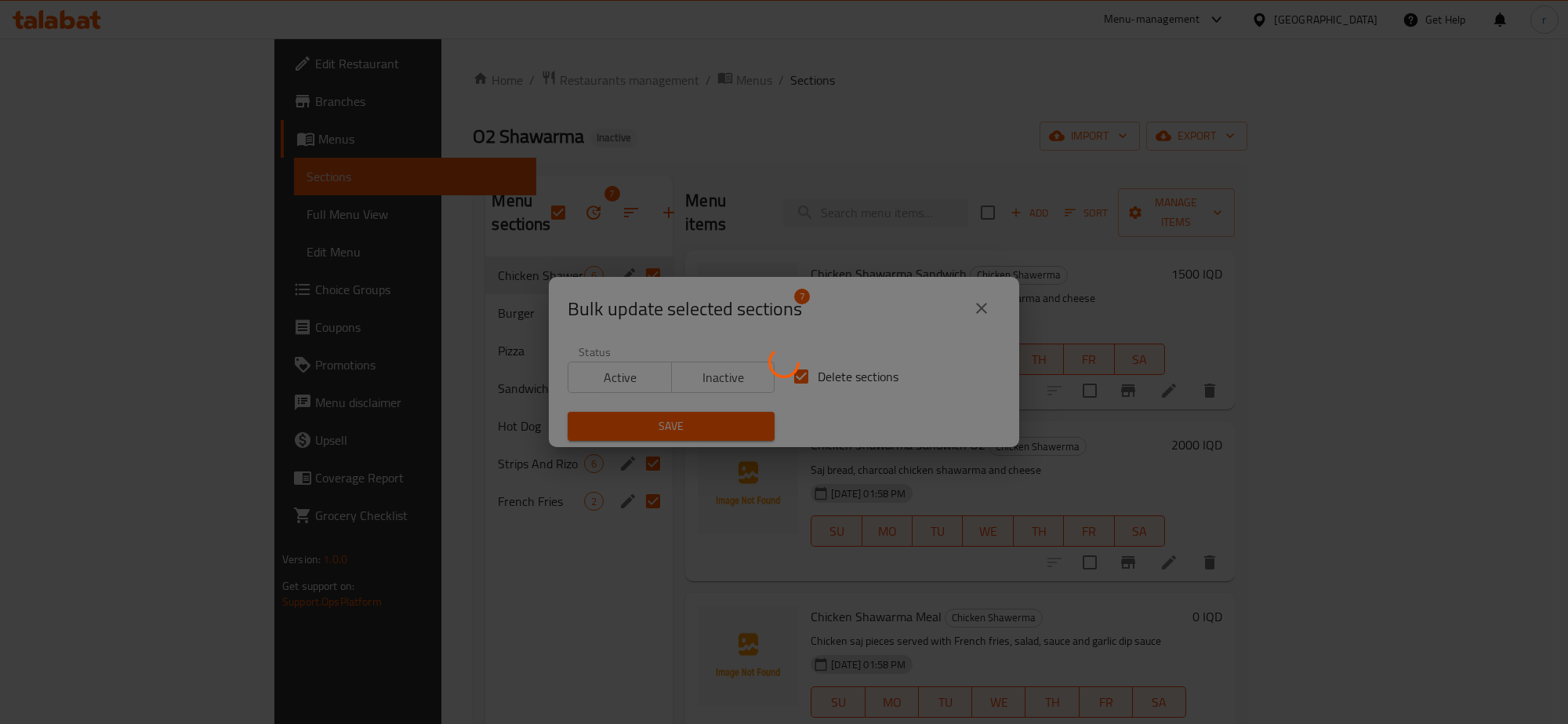
checkbox input "false"
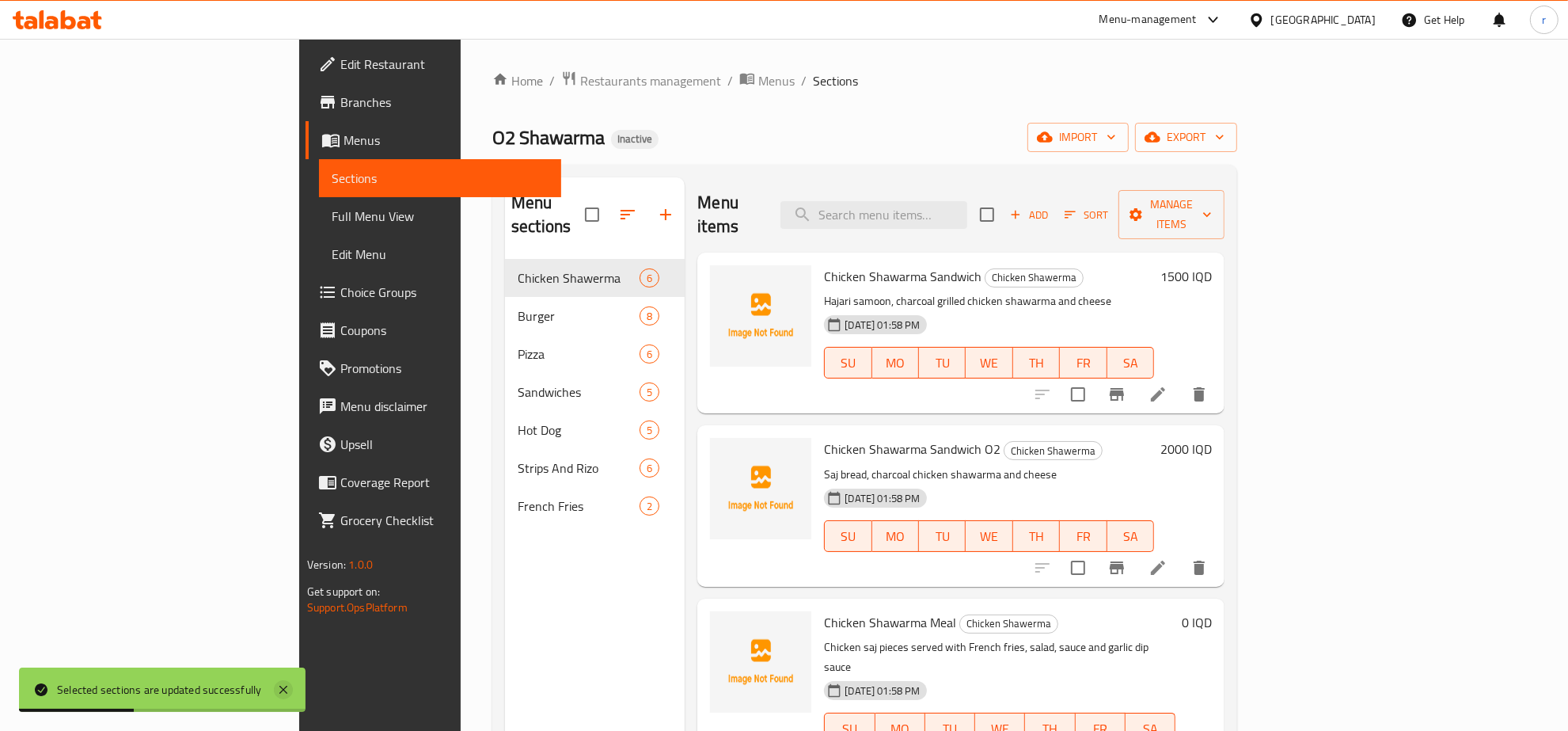
click at [287, 682] on icon at bounding box center [283, 688] width 19 height 19
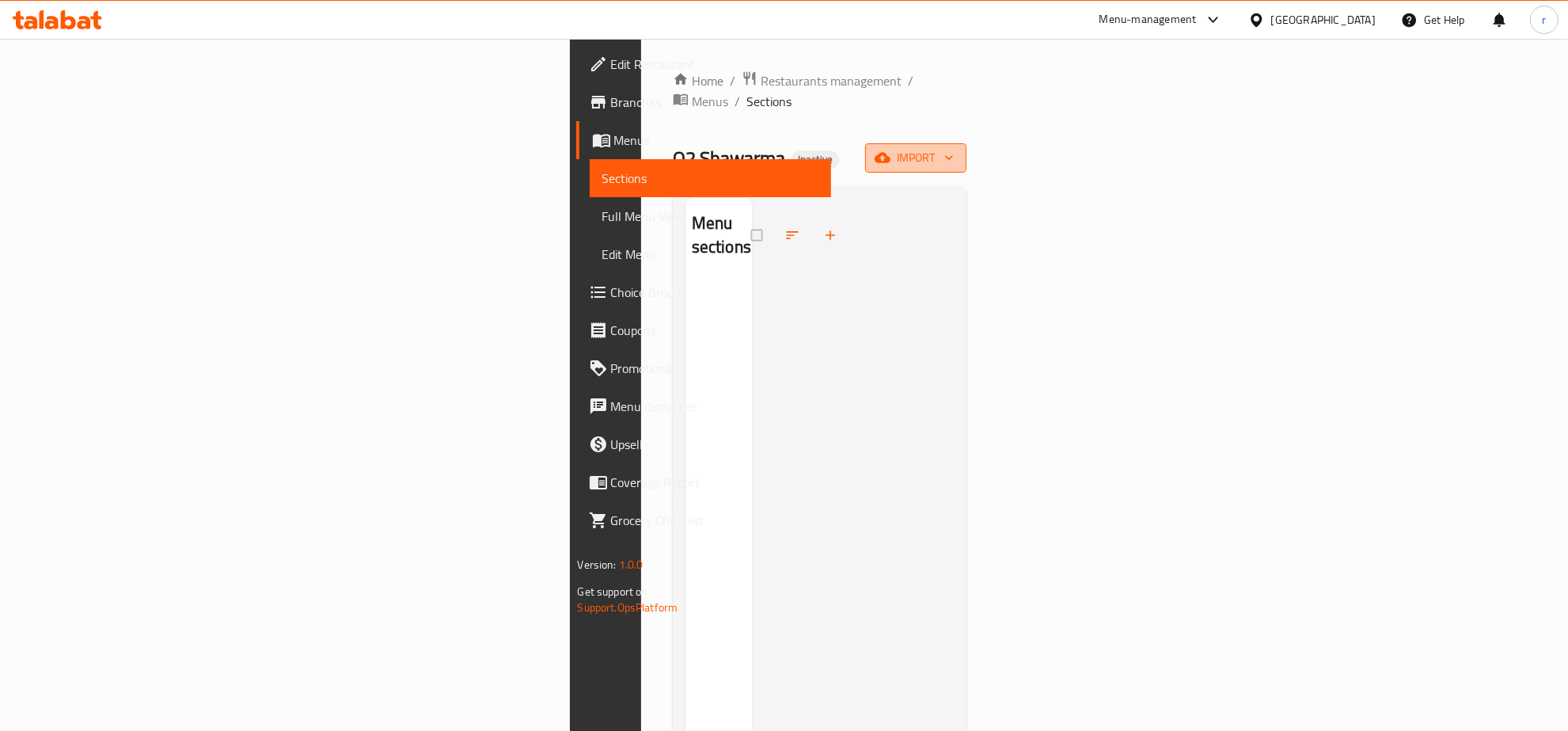
click at [967, 143] on button "import" at bounding box center [916, 158] width 101 height 30
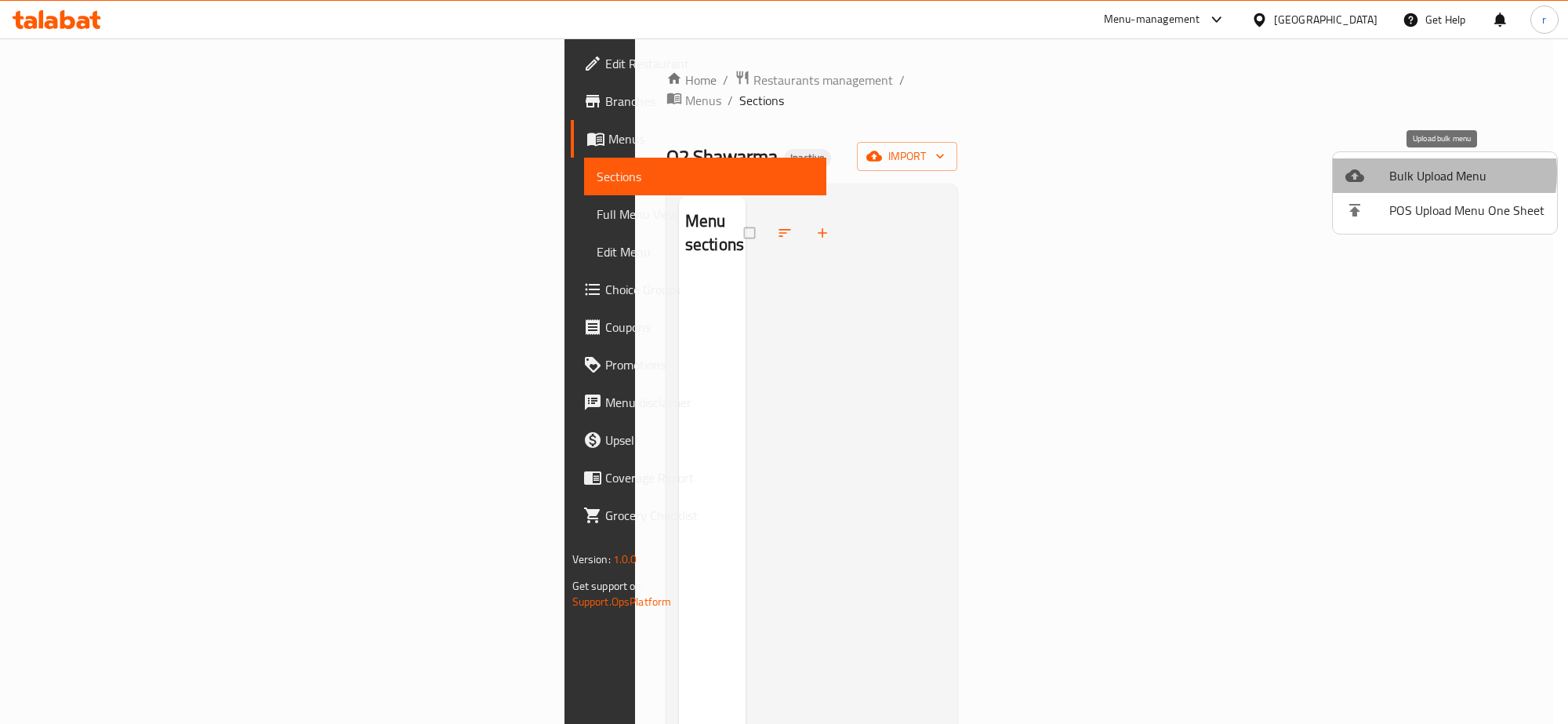
click at [1402, 172] on span "Bulk Upload Menu" at bounding box center [1466, 175] width 155 height 19
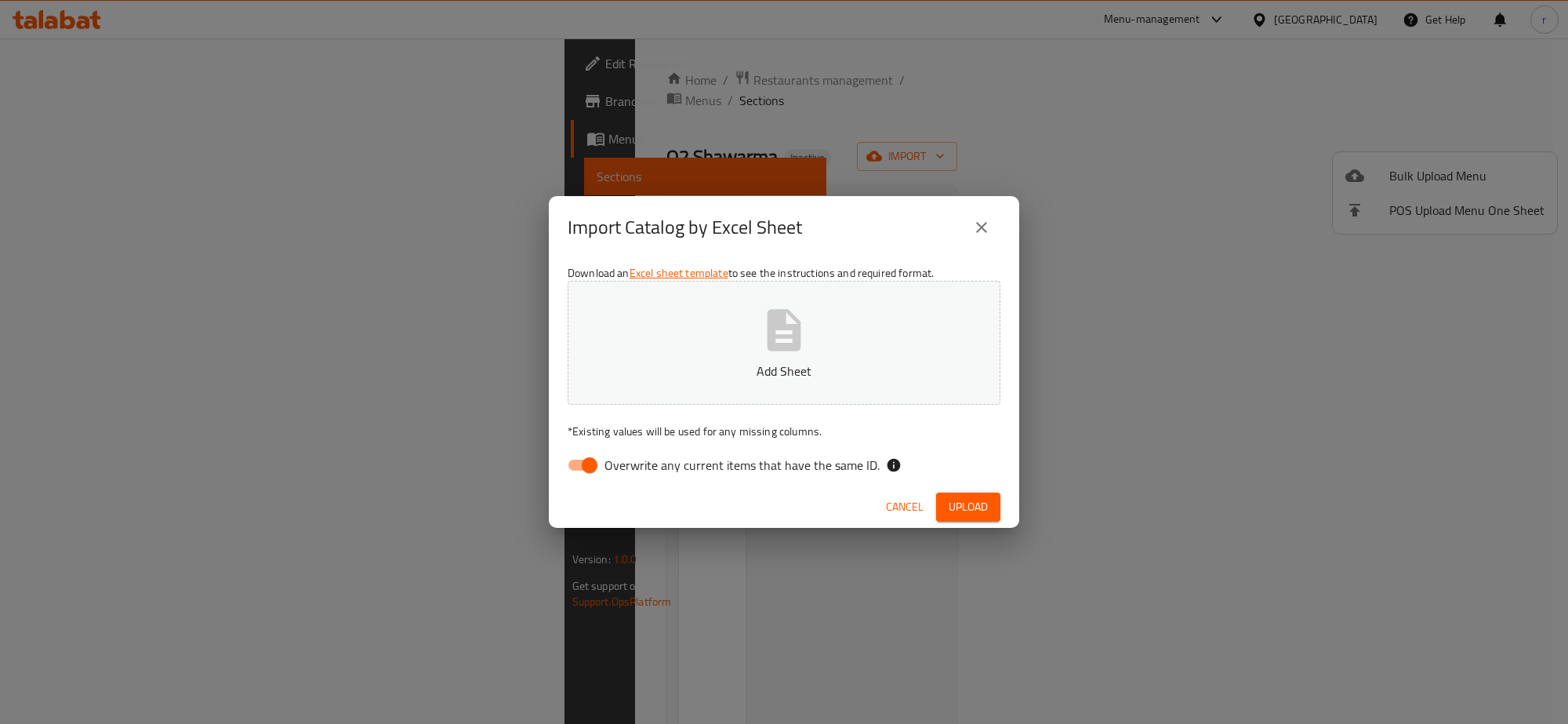
click at [585, 461] on input "Overwrite any current items that have the same ID." at bounding box center [589, 464] width 89 height 29
checkbox input "false"
click at [620, 367] on p "Add Sheet" at bounding box center [784, 370] width 384 height 19
click at [963, 514] on span "Upload" at bounding box center [968, 507] width 39 height 20
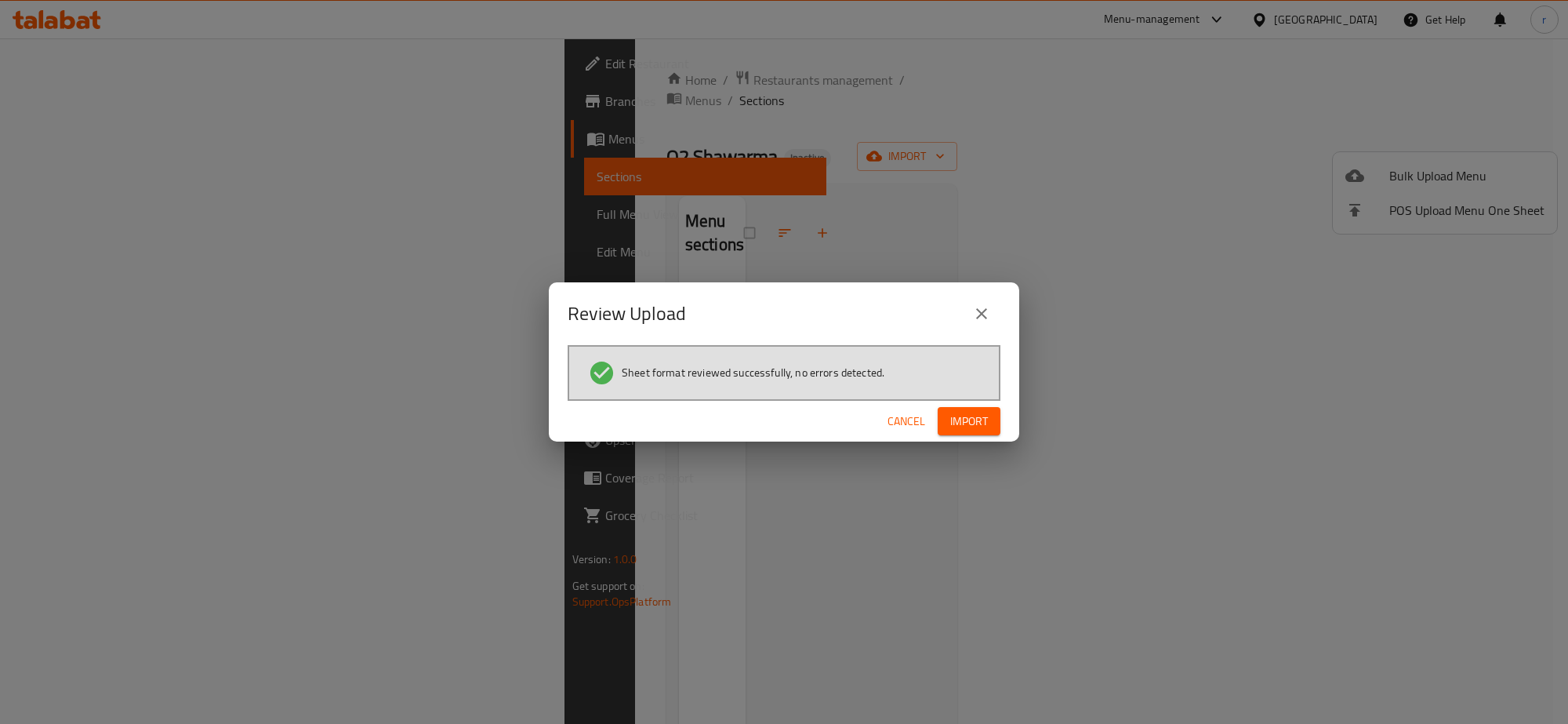
click at [960, 411] on span "Import" at bounding box center [969, 421] width 37 height 20
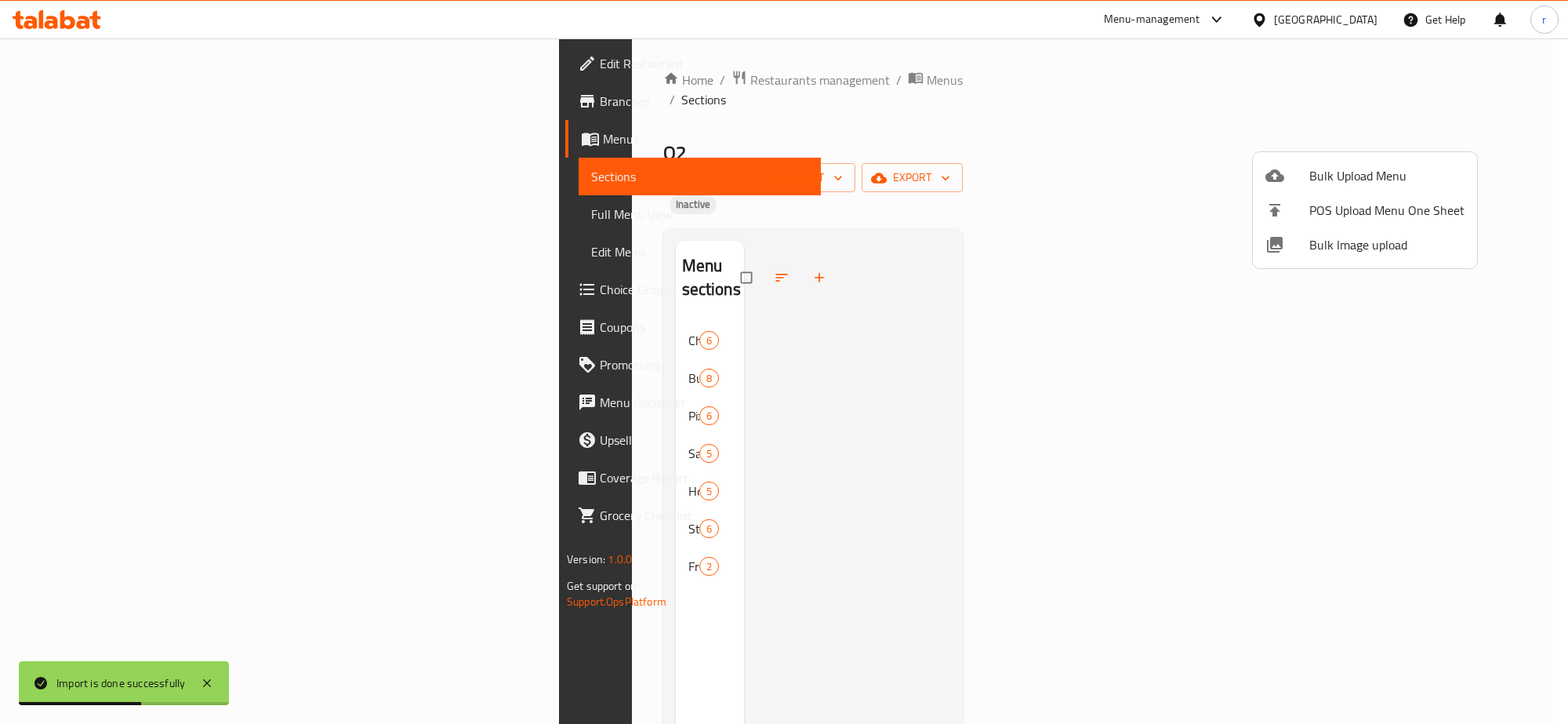
click at [726, 519] on div at bounding box center [784, 362] width 1568 height 724
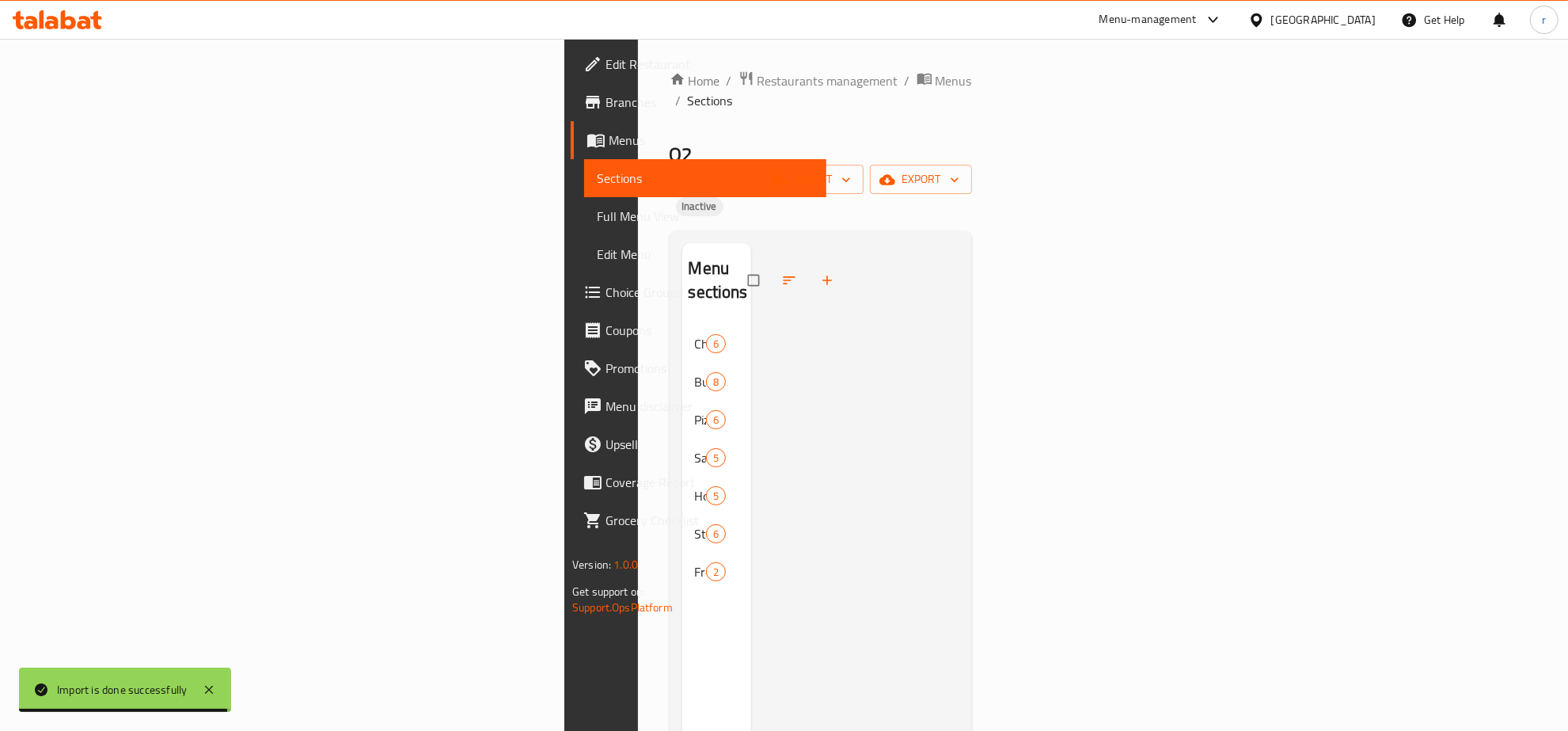
click at [597, 220] on span "Full Menu View" at bounding box center [704, 216] width 217 height 19
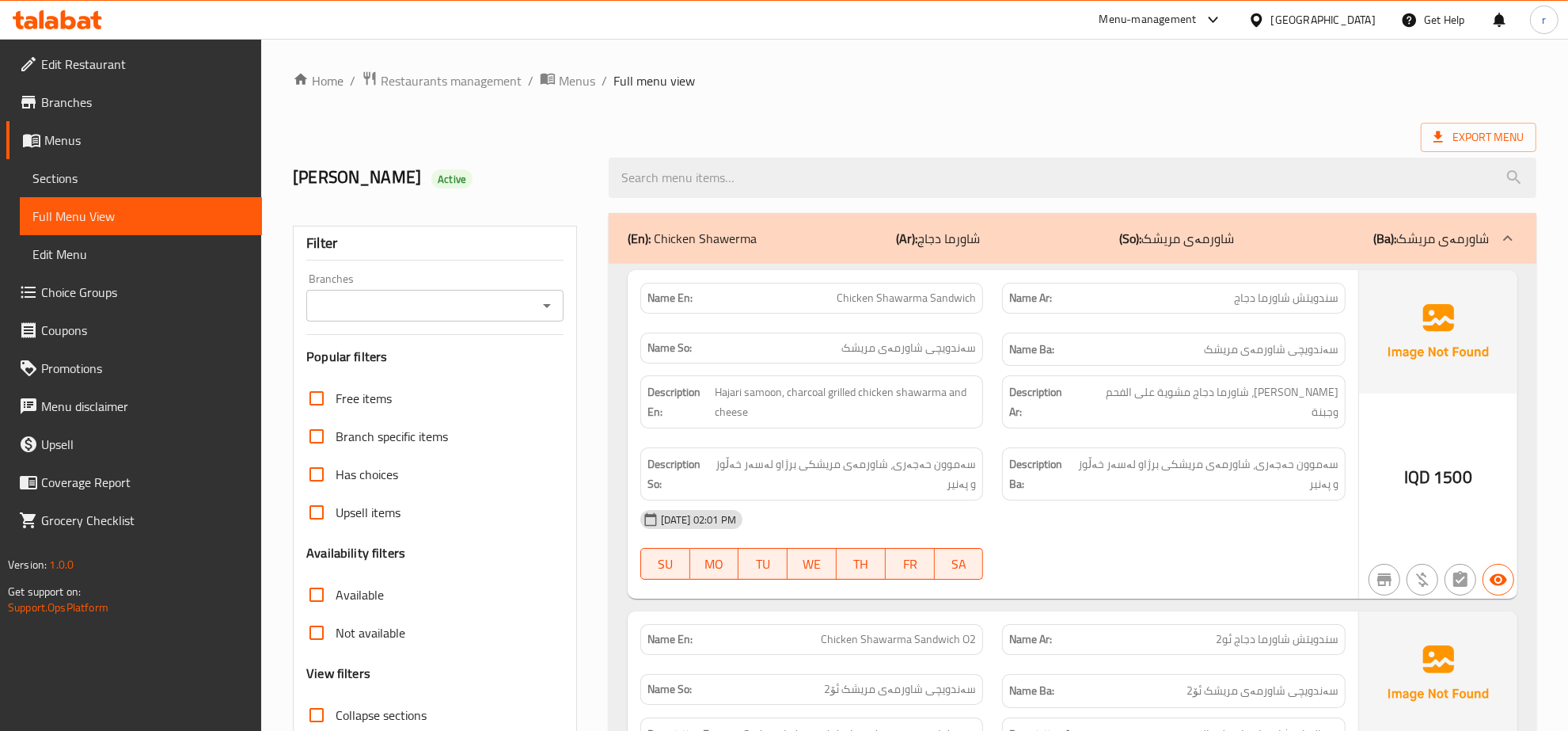
click at [540, 316] on icon "Open" at bounding box center [546, 305] width 19 height 19
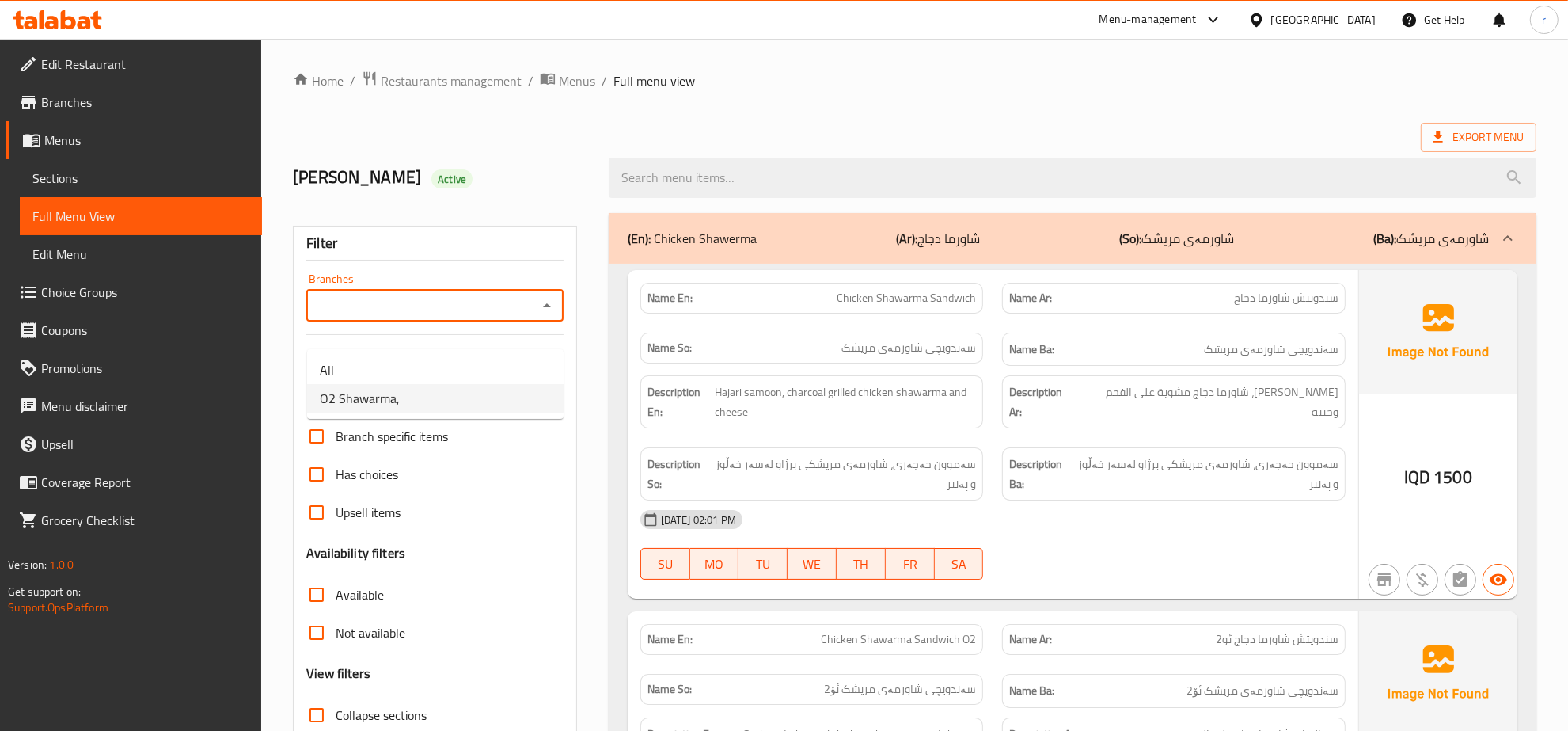
click at [505, 388] on li "O2 Shawarma," at bounding box center [434, 398] width 256 height 29
type input "O2 Shawarma,"
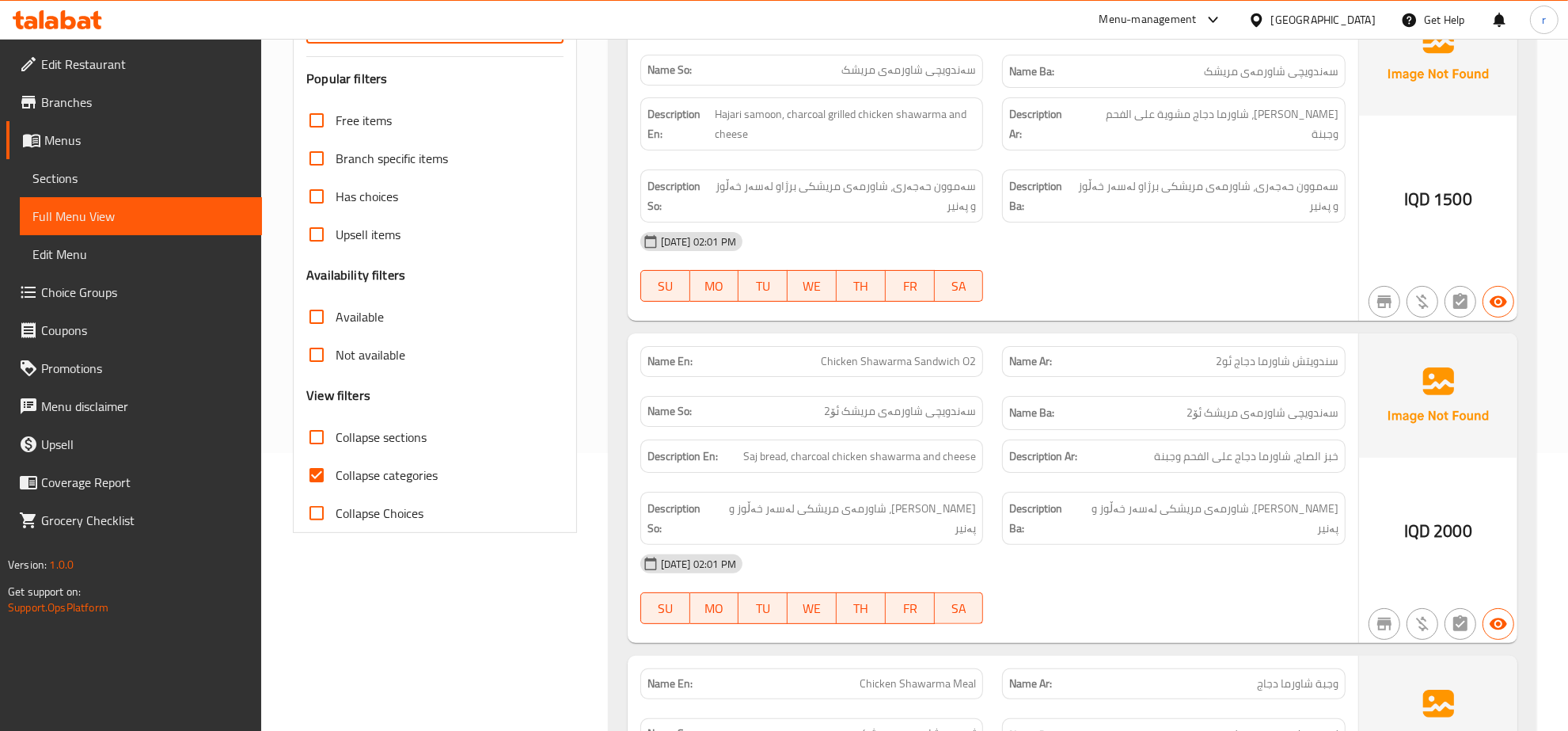
scroll to position [329, 0]
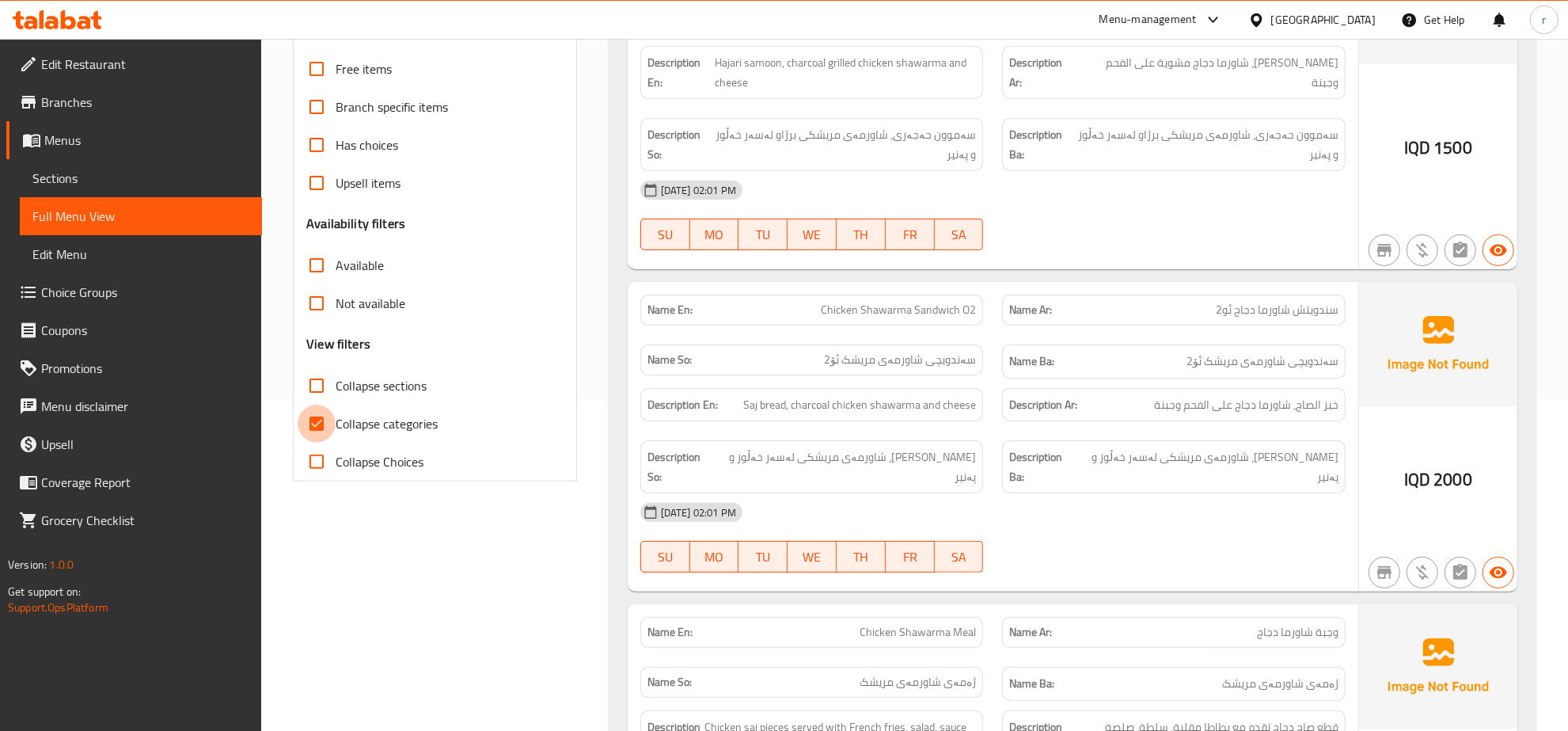
click at [322, 442] on input "Collapse categories" at bounding box center [317, 423] width 38 height 38
checkbox input "false"
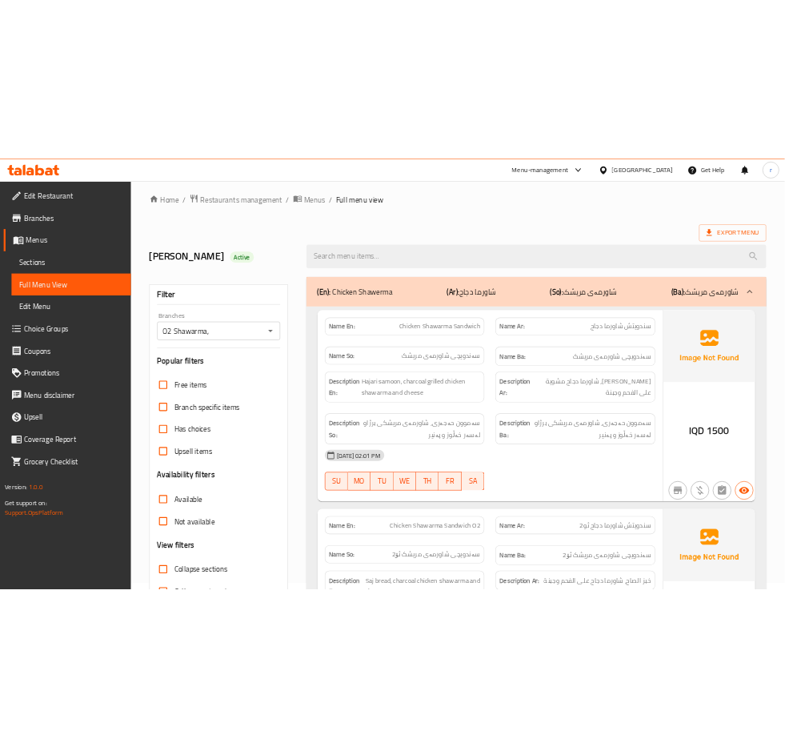
scroll to position [0, 0]
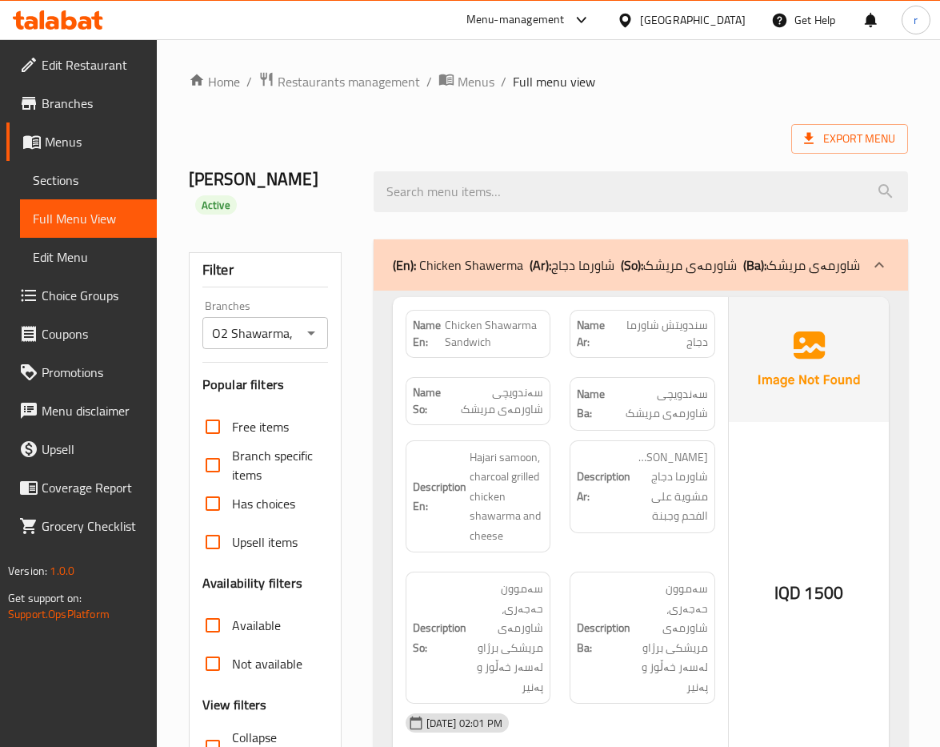
click at [380, 162] on div at bounding box center [641, 192] width 554 height 60
click at [374, 145] on div "Rahma Mohammed Ahmed Ahmed Active" at bounding box center [548, 191] width 739 height 95
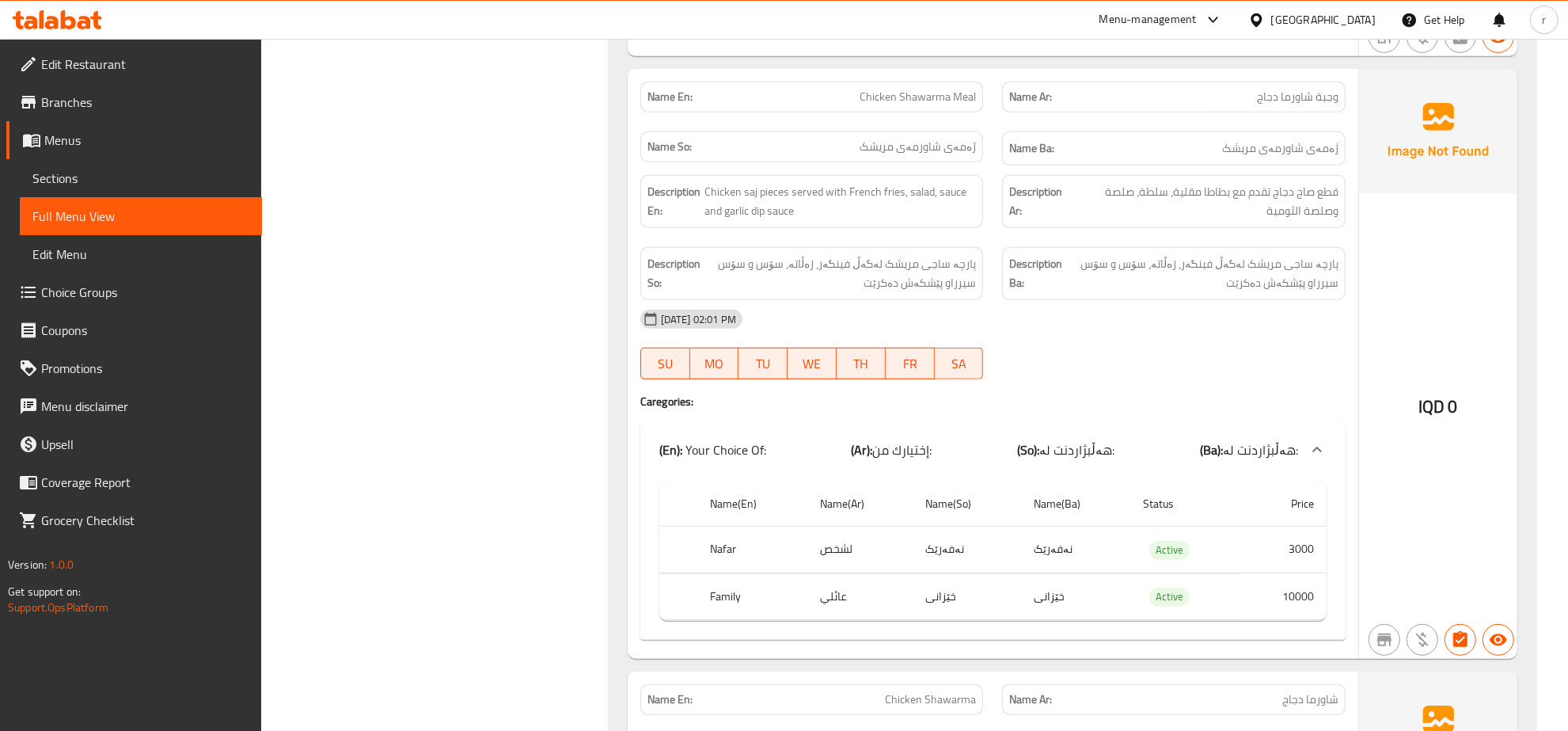
scroll to position [824, 0]
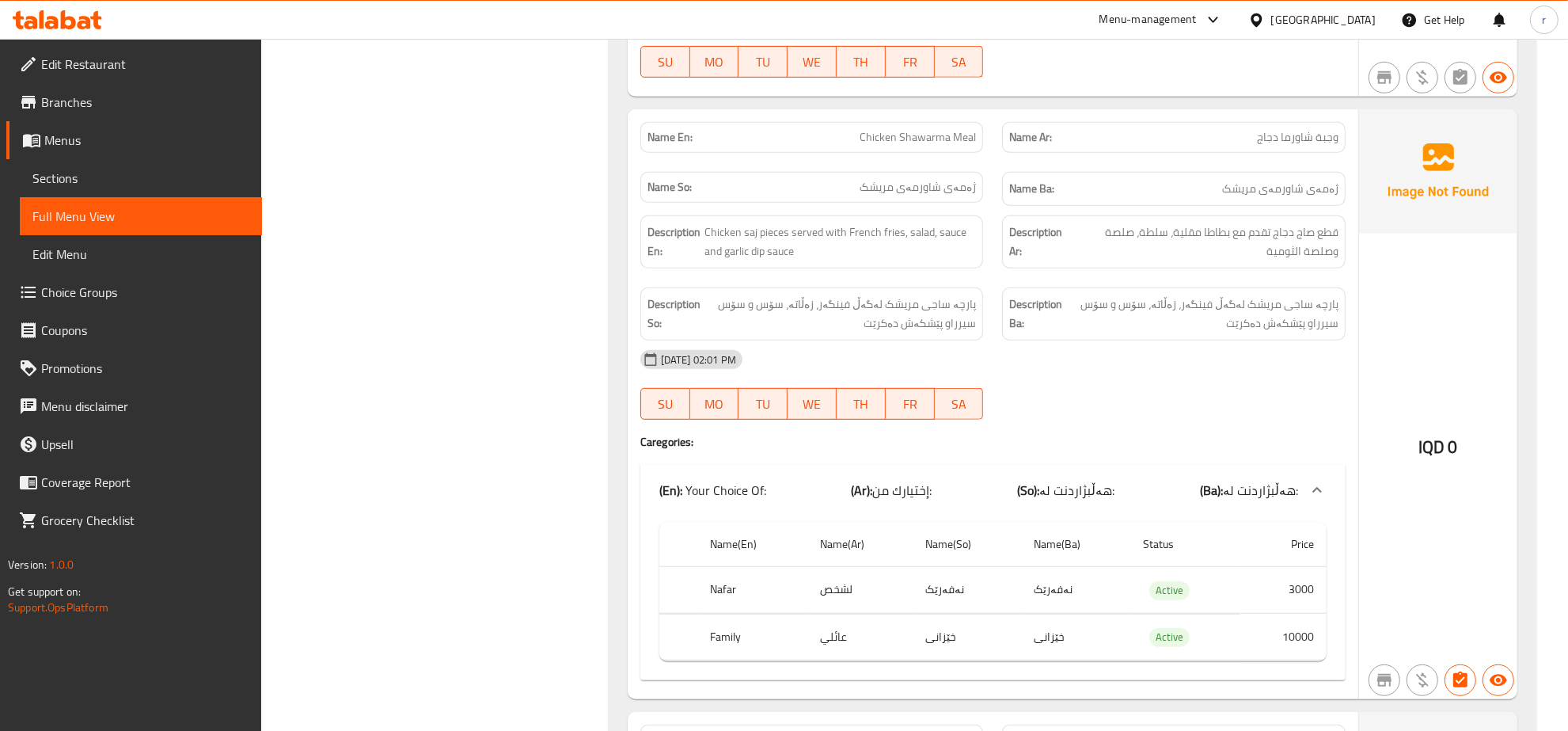
click at [1007, 379] on div "11-08-2025 02:01 PM" at bounding box center [993, 359] width 724 height 38
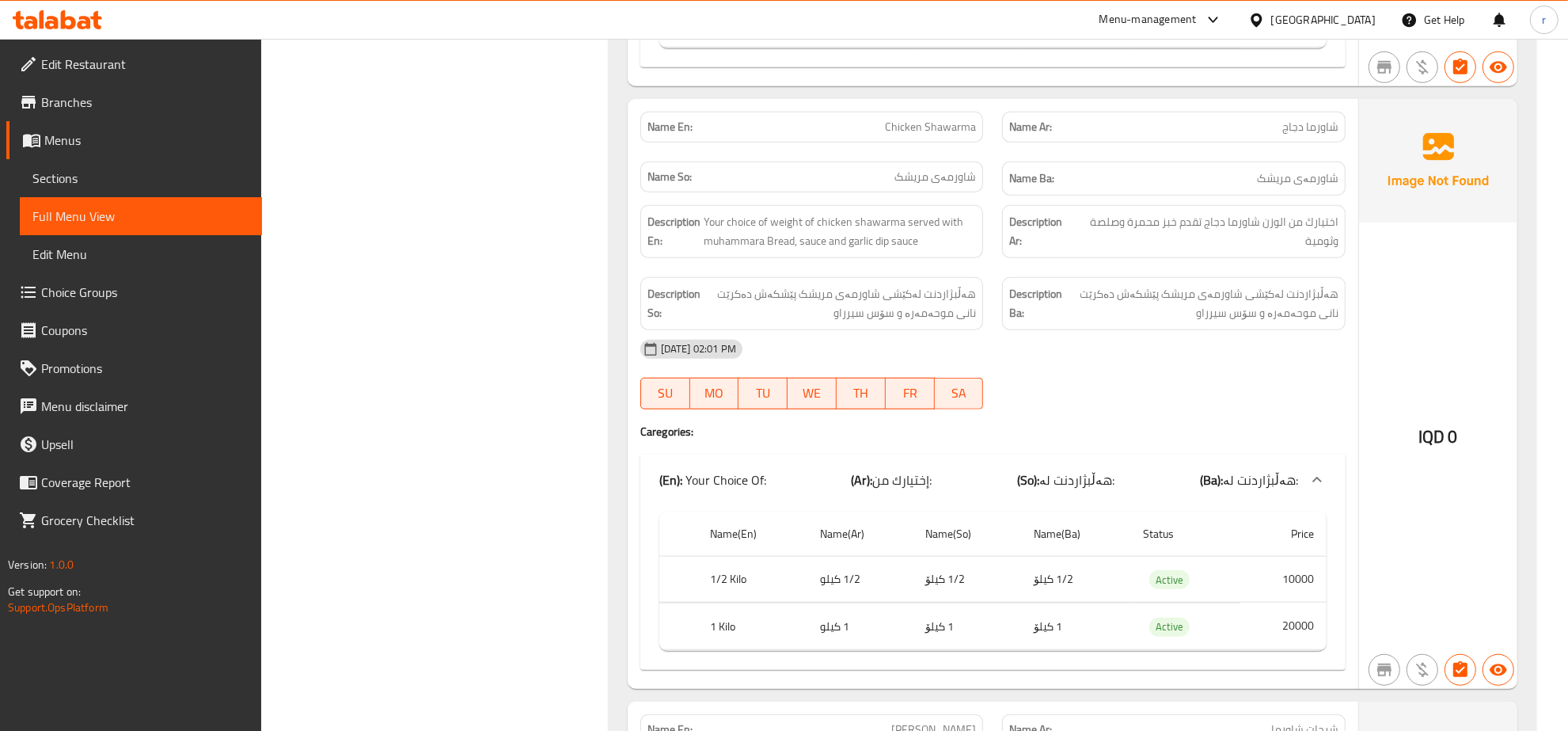
scroll to position [1484, 0]
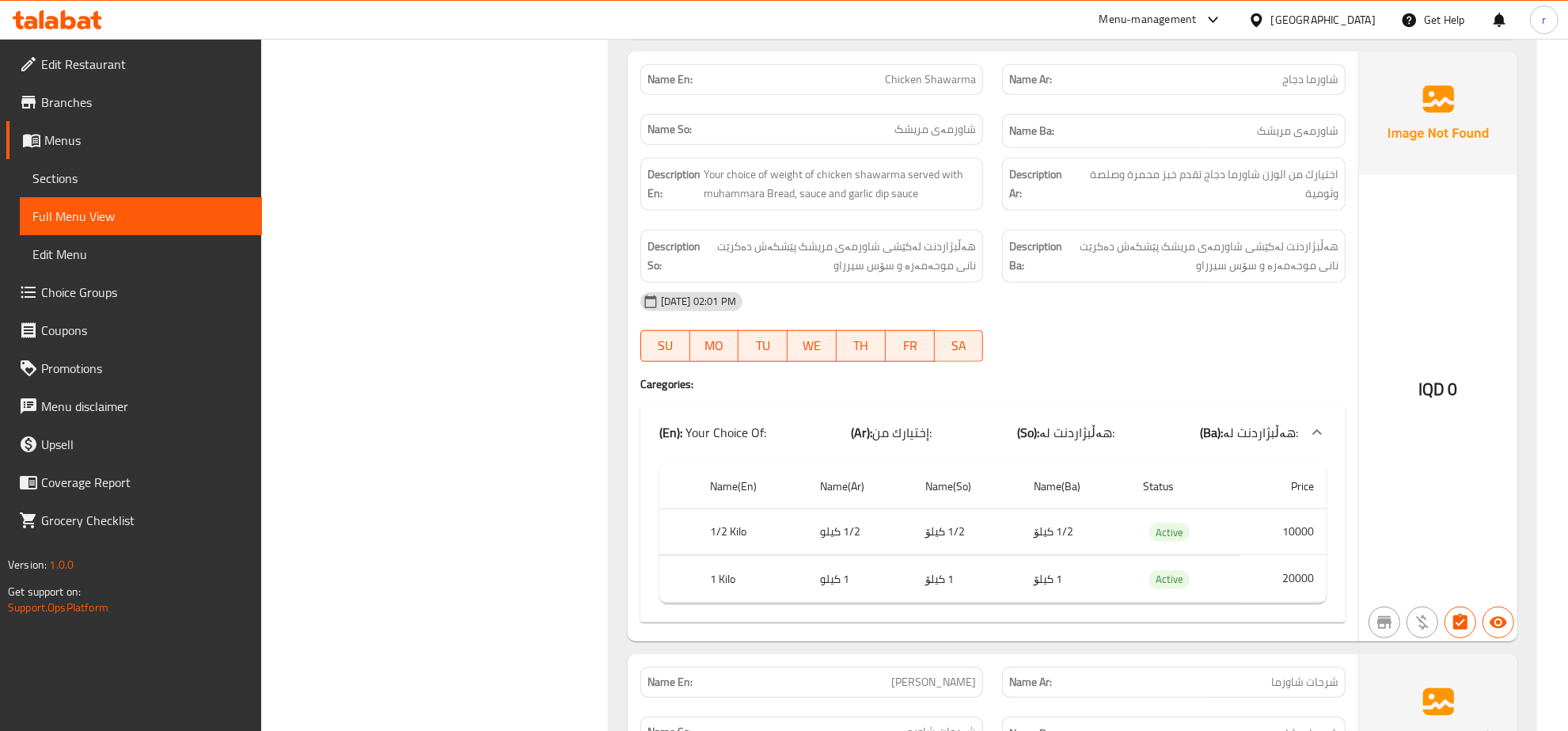
click at [1128, 370] on div at bounding box center [1174, 361] width 363 height 19
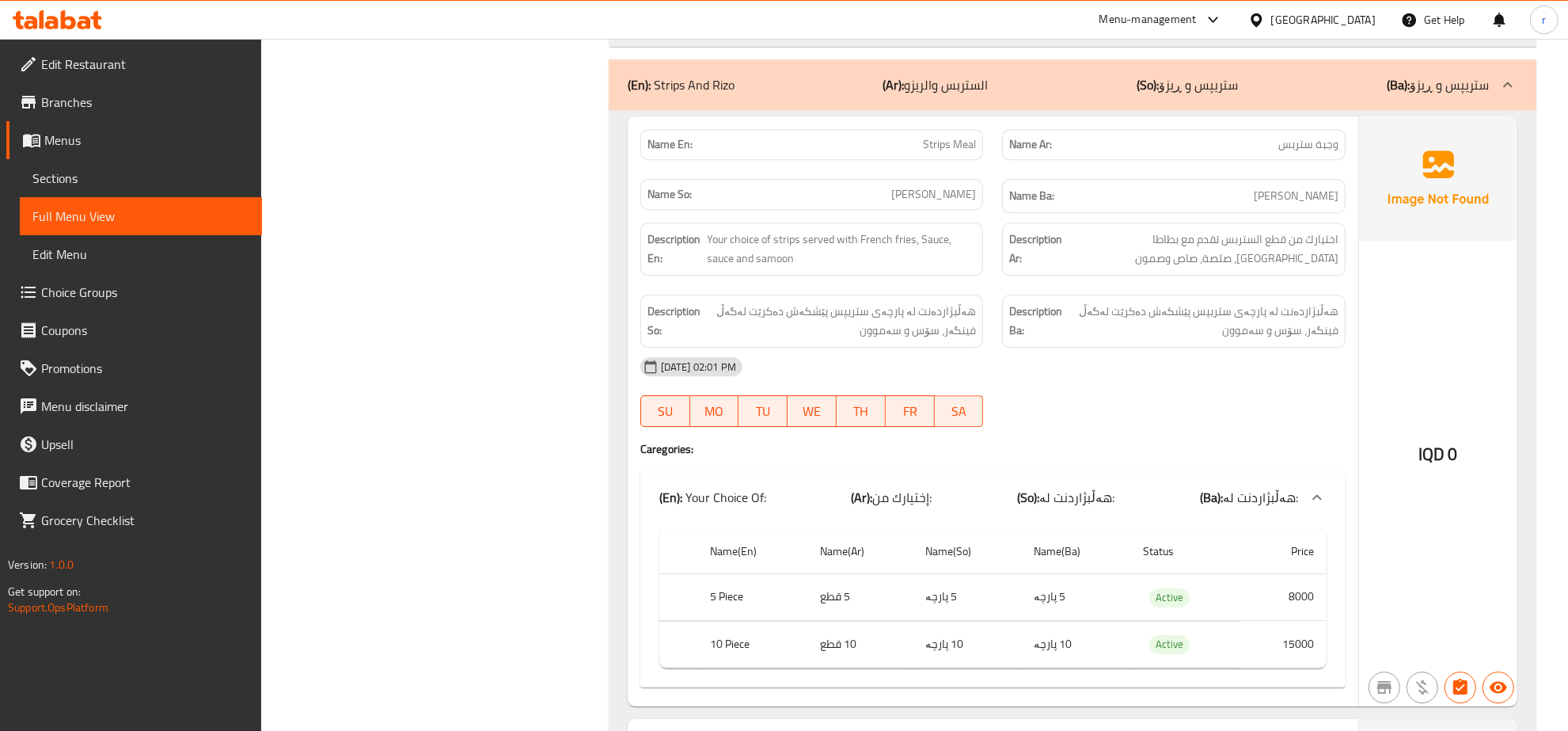
scroll to position [11213, 0]
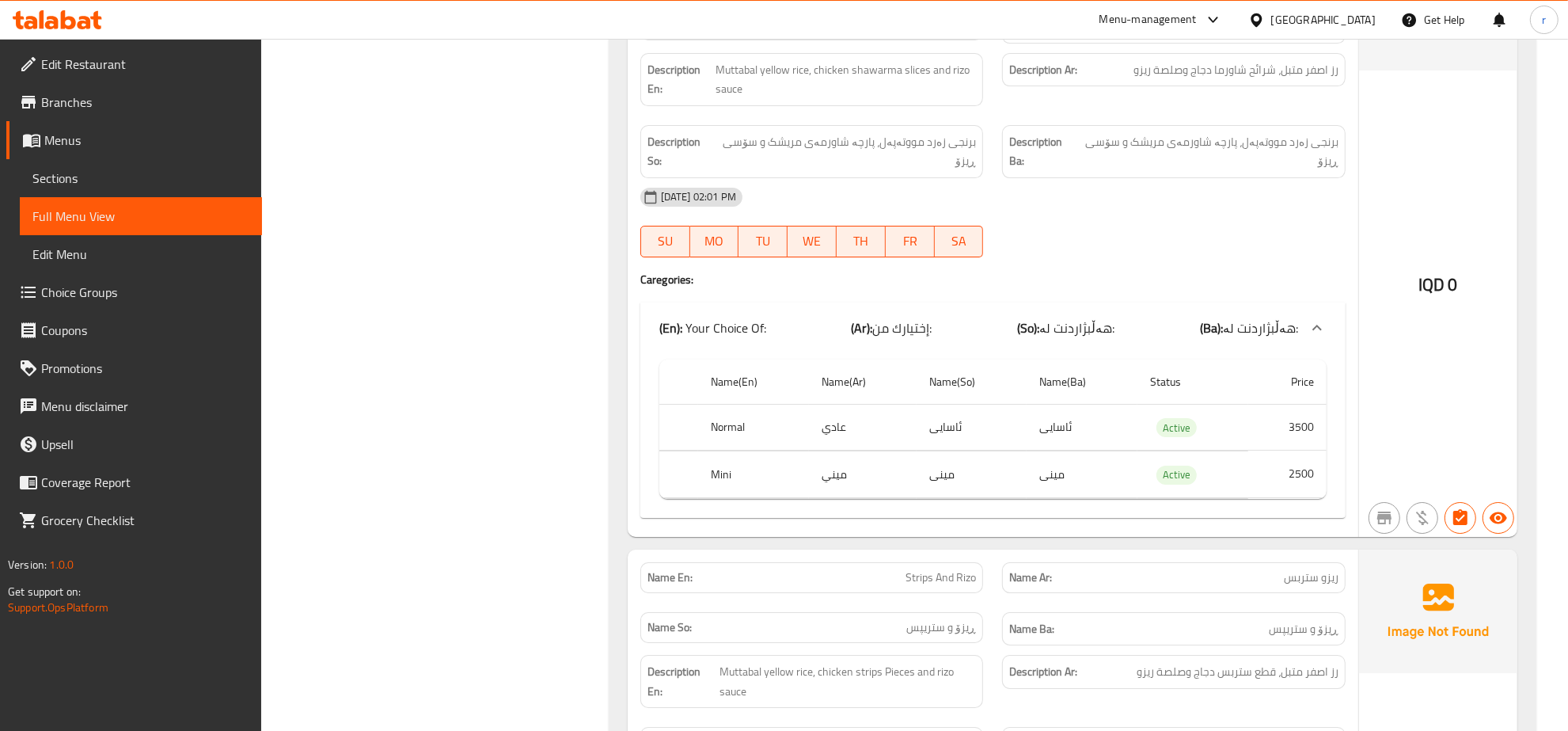
scroll to position [12038, 0]
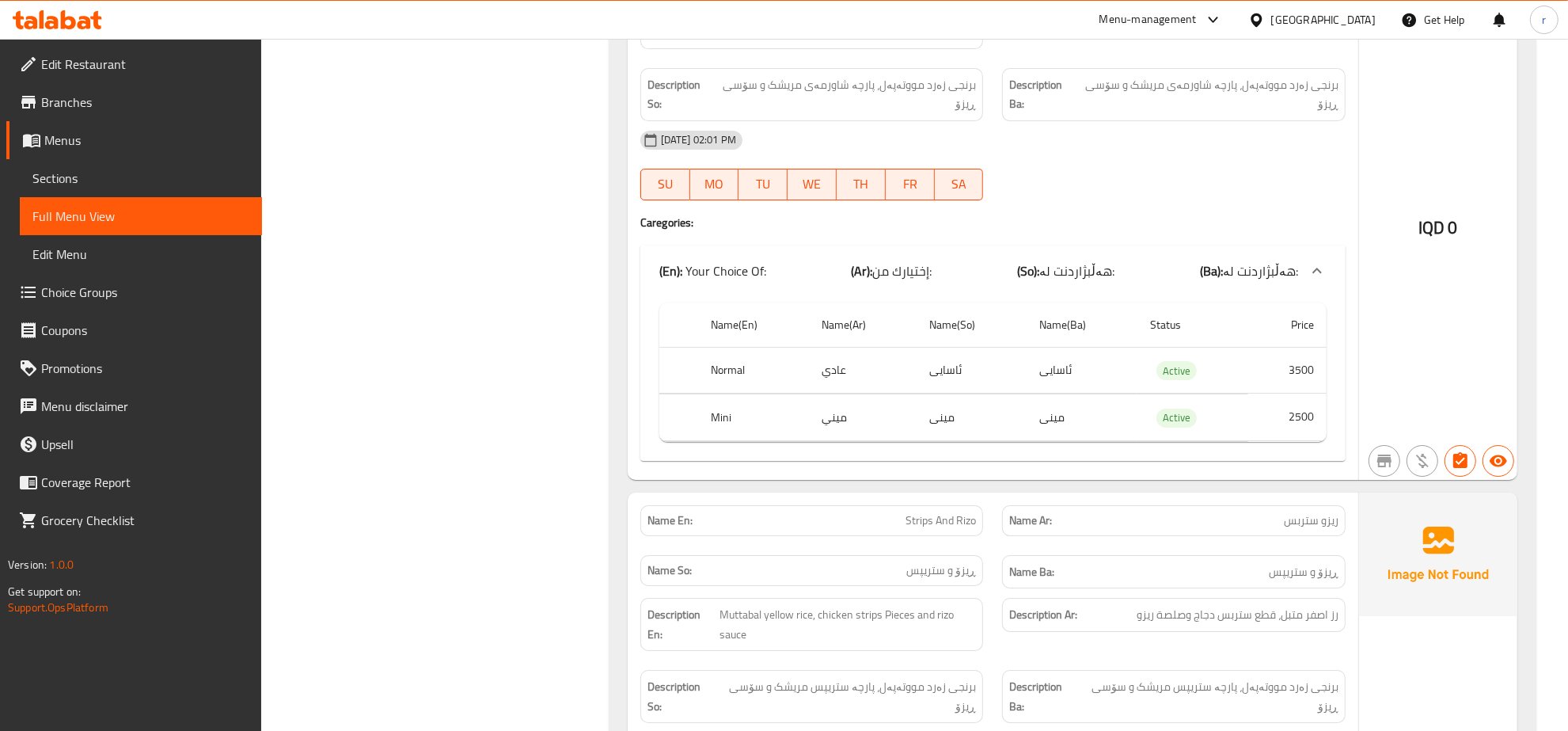
click at [1188, 215] on h4 "Caregories:" at bounding box center [992, 223] width 705 height 16
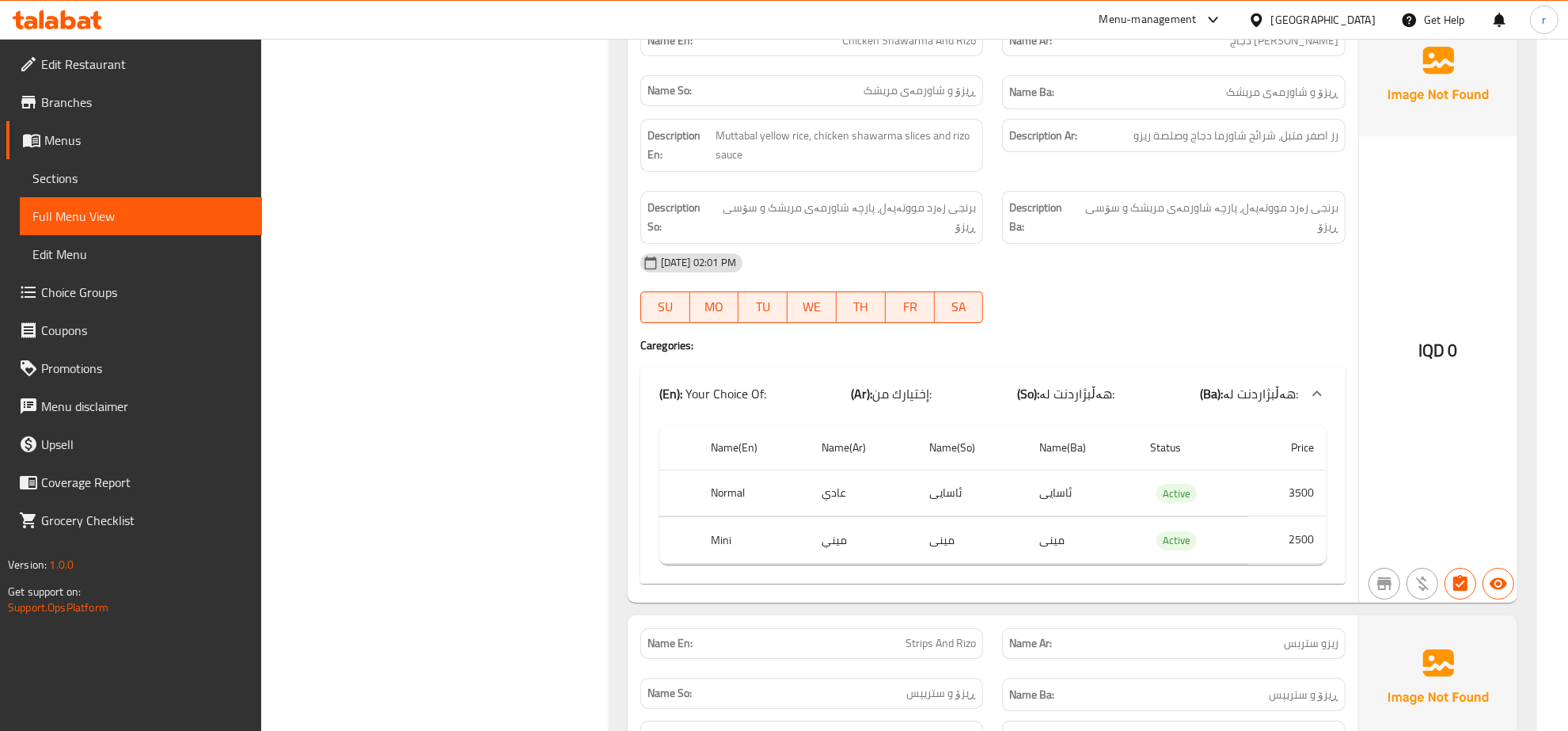
scroll to position [11874, 0]
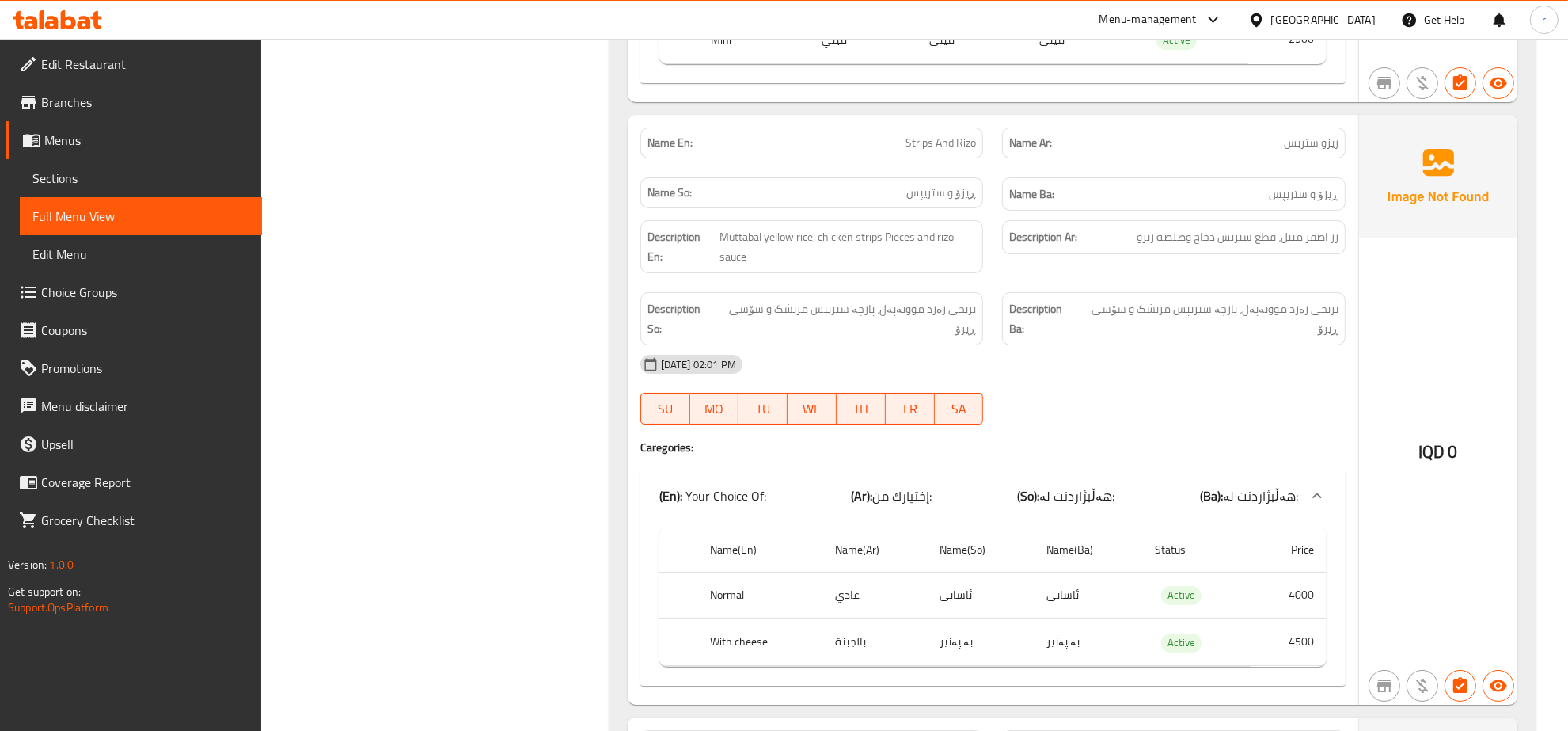
scroll to position [12369, 0]
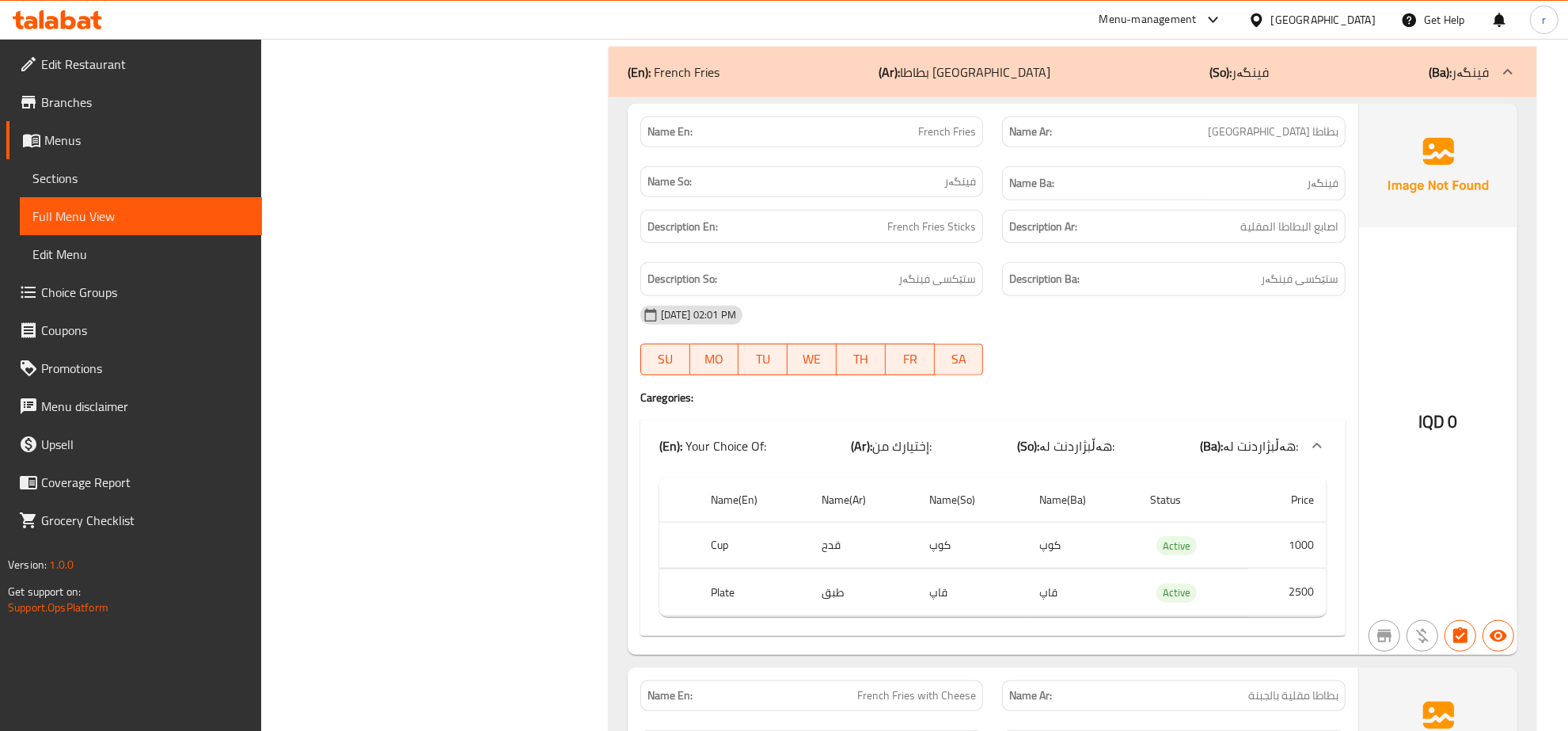
scroll to position [14182, 0]
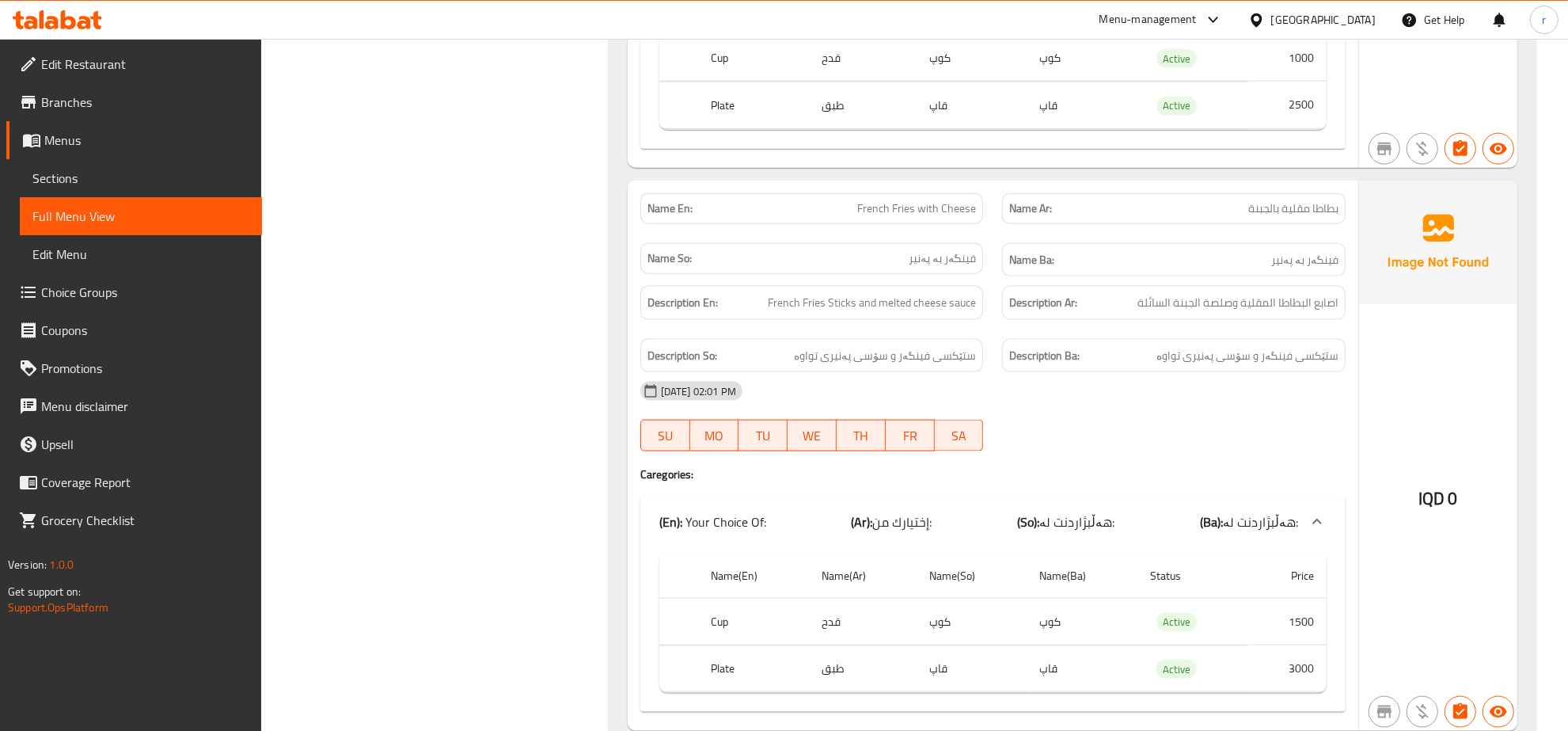
scroll to position [14677, 0]
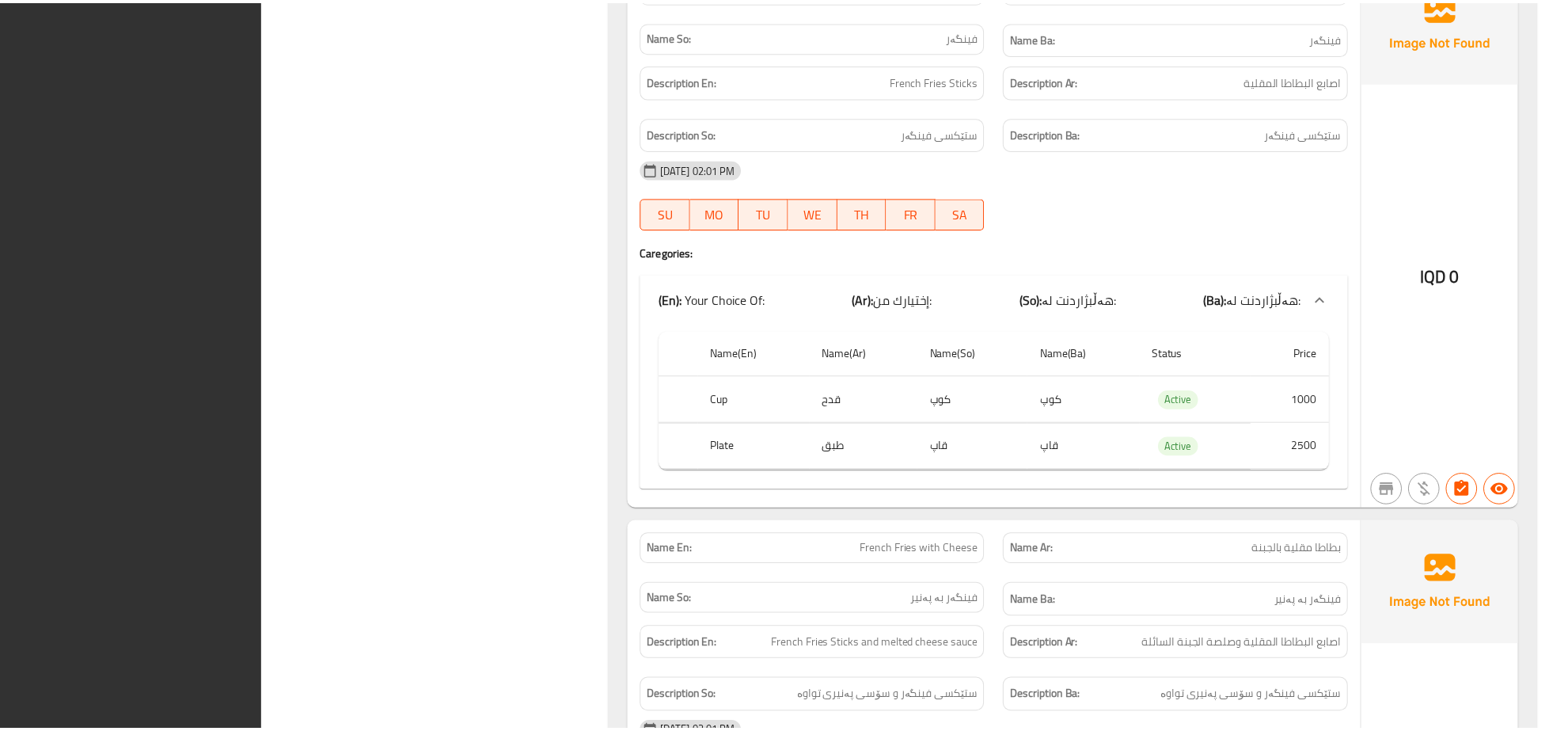
scroll to position [14602, 0]
